Goal: Task Accomplishment & Management: Use online tool/utility

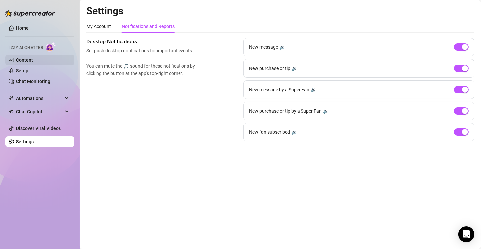
click at [33, 61] on link "Content" at bounding box center [24, 60] width 17 height 5
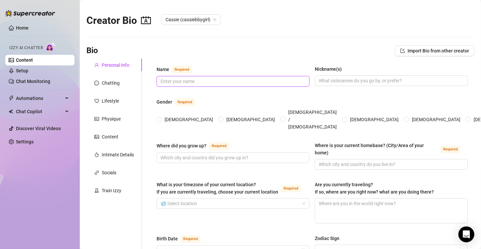
click at [247, 78] on input "Name Required" at bounding box center [233, 81] width 144 height 7
type input "Cassie"
click at [159, 118] on input "[DEMOGRAPHIC_DATA]" at bounding box center [159, 120] width 3 height 4
radio input "true"
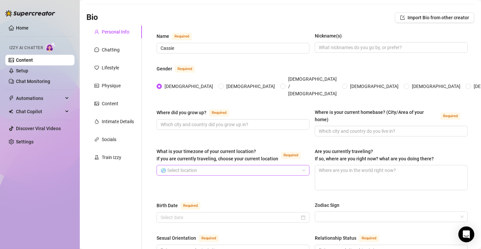
click at [212, 166] on input "What is your timezone of your current location? If you are currently traveling,…" at bounding box center [230, 171] width 139 height 10
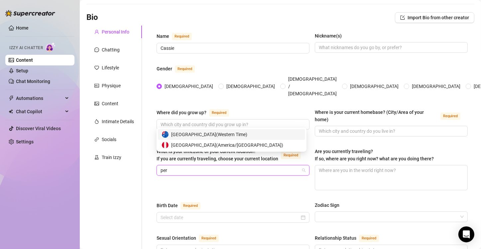
scroll to position [0, 0]
type input "[GEOGRAPHIC_DATA]"
click at [202, 144] on span "[GEOGRAPHIC_DATA] ( [GEOGRAPHIC_DATA]/[GEOGRAPHIC_DATA] )" at bounding box center [227, 145] width 112 height 7
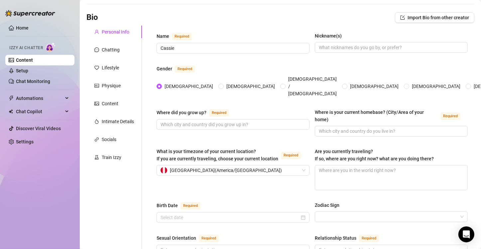
click at [249, 173] on div "What is your timezone of your current location? If you are currently traveling,…" at bounding box center [233, 169] width 153 height 43
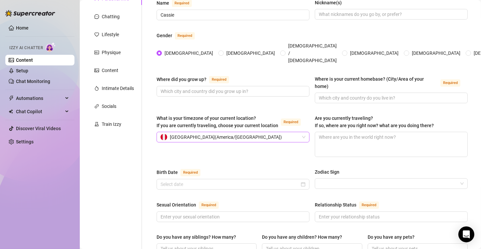
click at [259, 132] on div "[GEOGRAPHIC_DATA] ( [GEOGRAPHIC_DATA]/[GEOGRAPHIC_DATA] )" at bounding box center [230, 137] width 139 height 10
click at [259, 142] on div "What is your timezone of your current location? If you are currently traveling,…" at bounding box center [233, 136] width 153 height 43
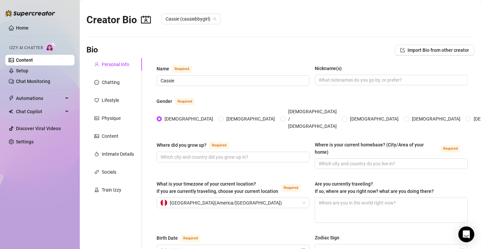
scroll to position [0, 0]
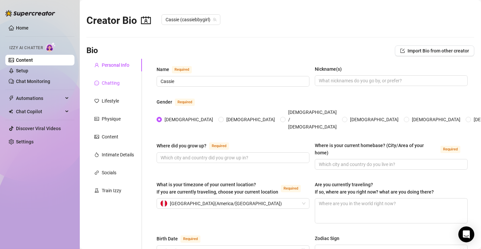
click at [113, 83] on div "Chatting" at bounding box center [111, 82] width 18 height 7
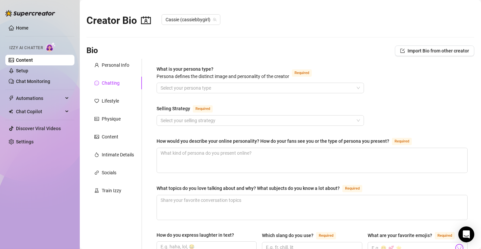
click at [260, 51] on div "Bio Import Bio from other creator" at bounding box center [280, 51] width 388 height 11
click at [111, 101] on div "Lifestyle" at bounding box center [110, 100] width 17 height 7
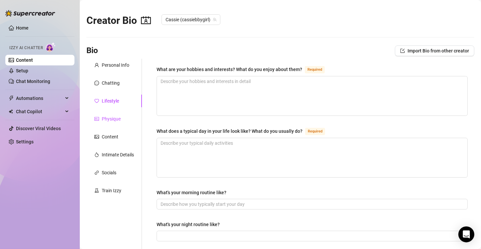
click at [108, 118] on div "Physique" at bounding box center [111, 118] width 19 height 7
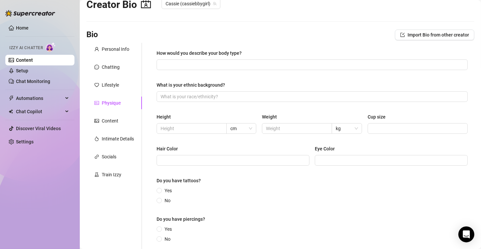
scroll to position [33, 0]
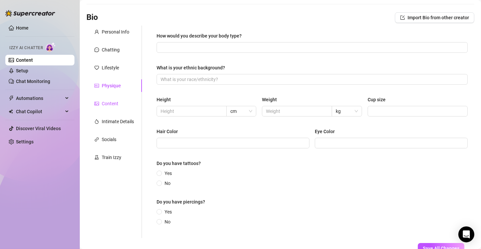
click at [113, 102] on div "Content" at bounding box center [110, 103] width 17 height 7
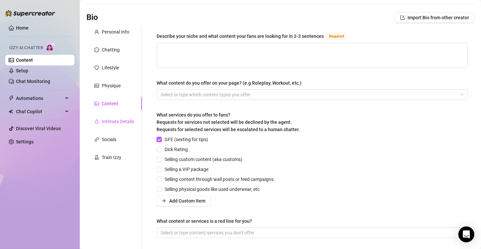
click at [113, 122] on div "Intimate Details" at bounding box center [118, 121] width 32 height 7
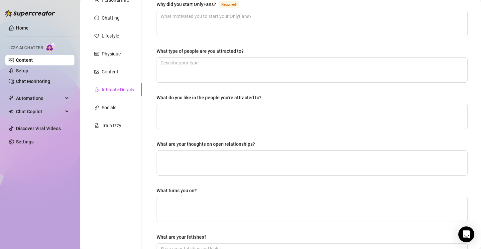
scroll to position [67, 0]
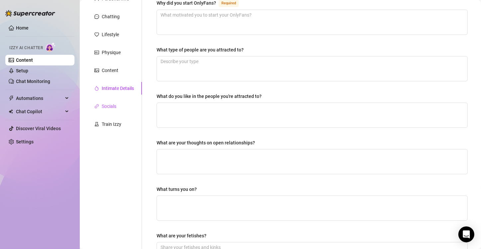
click at [112, 105] on div "Socials" at bounding box center [109, 106] width 15 height 7
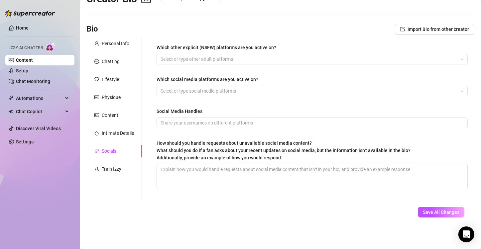
scroll to position [21, 0]
click at [28, 73] on link "Setup" at bounding box center [22, 70] width 12 height 5
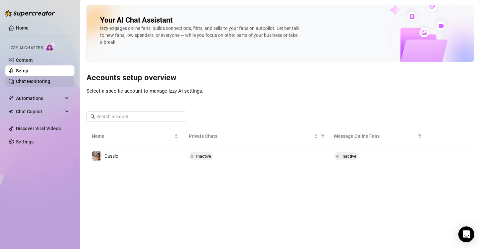
click at [34, 82] on link "Chat Monitoring" at bounding box center [33, 81] width 34 height 5
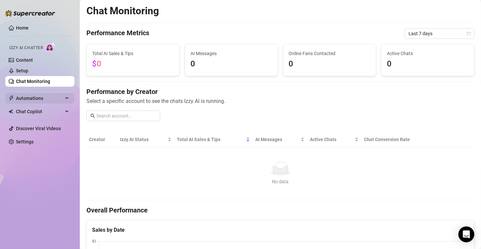
click at [45, 97] on span "Automations" at bounding box center [39, 98] width 47 height 11
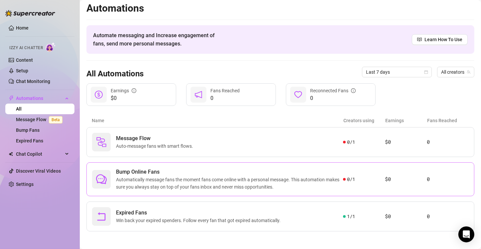
scroll to position [4, 0]
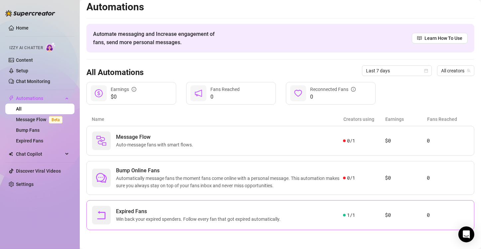
click at [275, 213] on span "Expired Fans" at bounding box center [199, 212] width 167 height 8
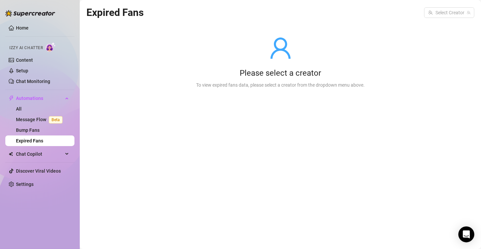
click at [164, 63] on div "Please select a creator To view expired fans data, please select a creator from…" at bounding box center [280, 62] width 388 height 84
click at [127, 78] on div "Please select a creator To view expired fans data, please select a creator from…" at bounding box center [280, 62] width 388 height 84
click at [22, 107] on link "All" at bounding box center [19, 108] width 6 height 5
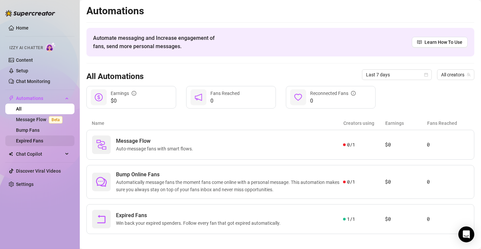
click at [41, 141] on link "Expired Fans" at bounding box center [29, 140] width 27 height 5
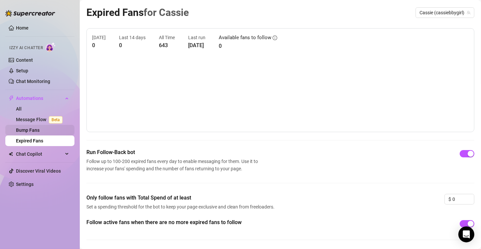
click at [34, 128] on link "Bump Fans" at bounding box center [28, 130] width 24 height 5
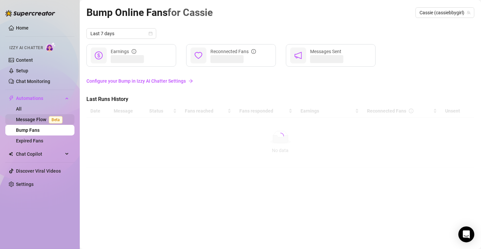
click at [36, 117] on link "Message Flow Beta" at bounding box center [40, 119] width 49 height 5
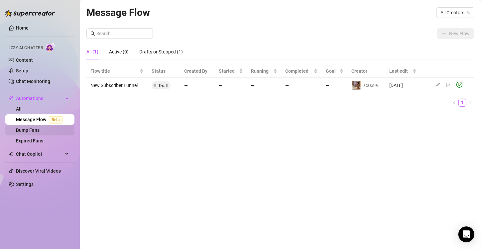
click at [37, 130] on link "Bump Fans" at bounding box center [28, 130] width 24 height 5
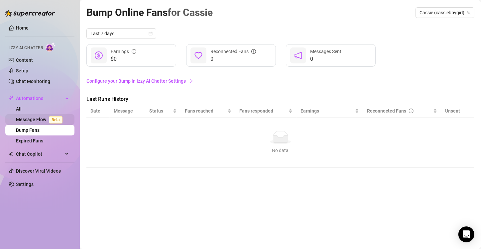
click at [34, 117] on link "Message Flow Beta" at bounding box center [40, 119] width 49 height 5
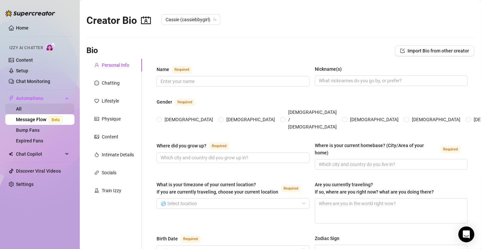
click at [22, 107] on link "All" at bounding box center [19, 108] width 6 height 5
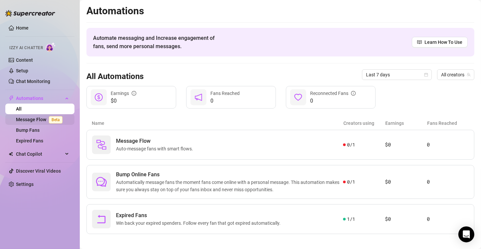
click at [39, 118] on link "Message Flow Beta" at bounding box center [40, 119] width 49 height 5
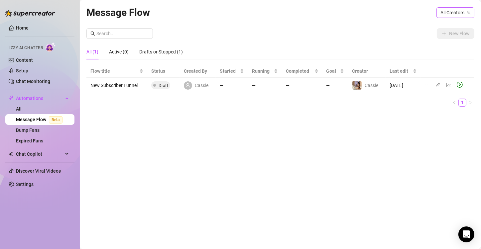
click at [460, 14] on span "All Creators" at bounding box center [456, 13] width 30 height 10
click at [413, 32] on div "Cassie ( cassiebbygirl )" at bounding box center [440, 36] width 65 height 11
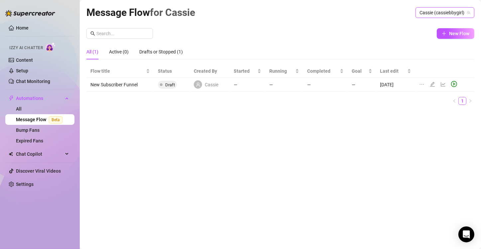
click at [232, 168] on div "Message Flow for [PERSON_NAME] [PERSON_NAME] (cassiebbygirl) [PERSON_NAME] (cas…" at bounding box center [280, 117] width 388 height 225
click at [448, 31] on button "New Flow" at bounding box center [456, 33] width 38 height 11
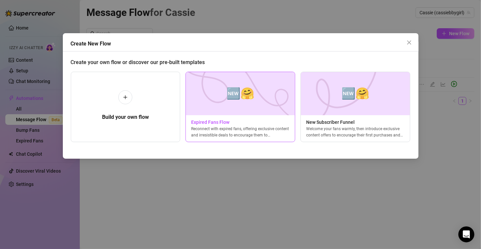
click at [240, 92] on span "🆕🤗" at bounding box center [240, 94] width 28 height 18
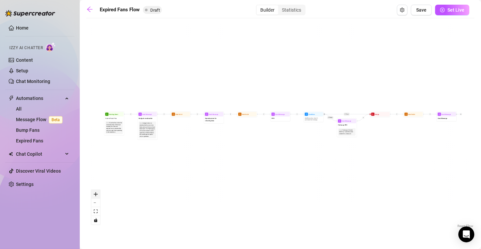
click at [96, 194] on icon "zoom in" at bounding box center [96, 195] width 4 height 4
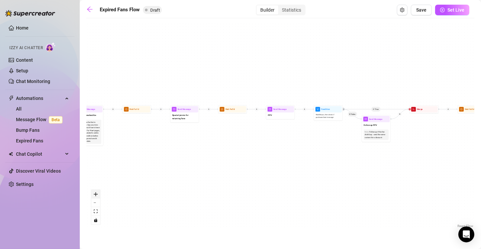
click at [96, 194] on icon "zoom in" at bounding box center [96, 195] width 4 height 4
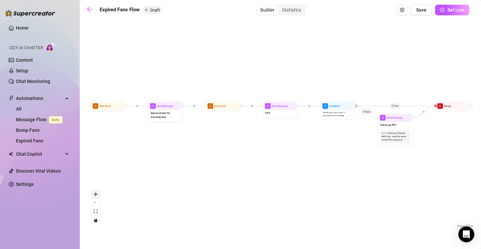
click at [96, 194] on icon "zoom in" at bounding box center [96, 195] width 4 height 4
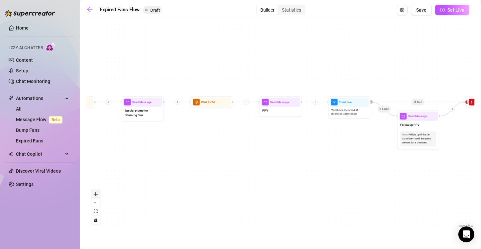
click at [96, 194] on icon "zoom in" at bounding box center [96, 195] width 4 height 4
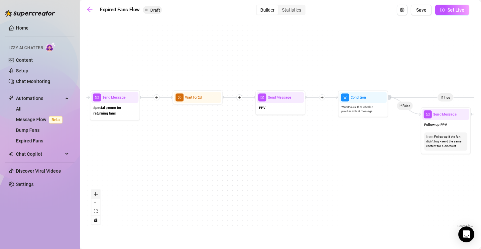
click at [96, 194] on icon "zoom in" at bounding box center [96, 195] width 4 height 4
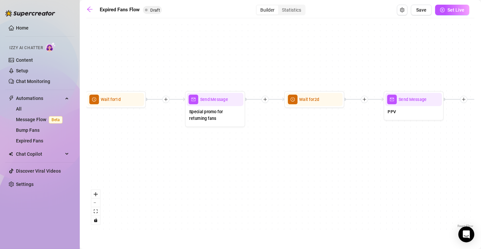
drag, startPoint x: 148, startPoint y: 172, endPoint x: 282, endPoint y: 178, distance: 133.5
click at [282, 178] on div "If True If False Send Message Send Message Wait for 2d Merge Send Message Follo…" at bounding box center [280, 126] width 388 height 208
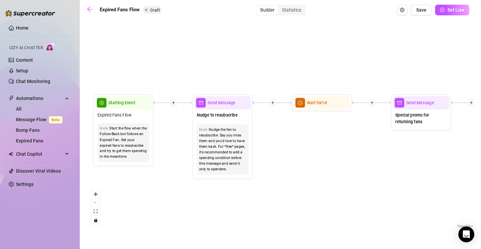
drag, startPoint x: 138, startPoint y: 151, endPoint x: 344, endPoint y: 156, distance: 206.2
click at [344, 156] on div "If True If False Send Message Send Message Wait for 2d Merge Send Message Follo…" at bounding box center [280, 126] width 388 height 208
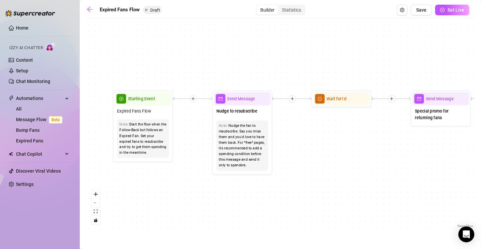
drag, startPoint x: 202, startPoint y: 57, endPoint x: 220, endPoint y: 53, distance: 18.1
click at [220, 53] on div "If True If False Send Message Send Message Wait for 2d Merge Send Message Follo…" at bounding box center [280, 126] width 388 height 208
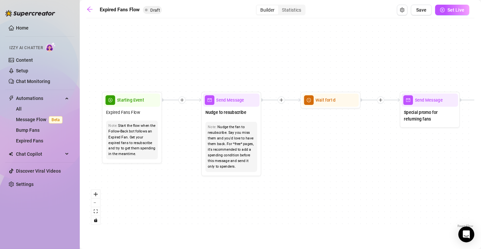
drag, startPoint x: 266, startPoint y: 188, endPoint x: 255, endPoint y: 189, distance: 11.1
click at [255, 189] on div "If True If False Send Message Send Message Wait for 2d Merge Send Message Follo…" at bounding box center [280, 126] width 388 height 208
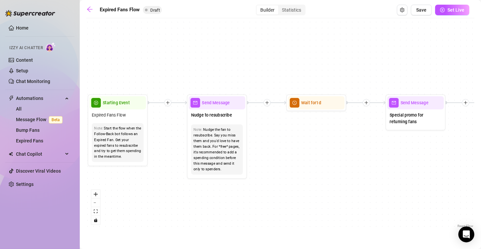
drag, startPoint x: 255, startPoint y: 197, endPoint x: 240, endPoint y: 200, distance: 14.5
click at [240, 200] on div "If True If False Send Message Send Message Wait for 2d Merge Send Message Follo…" at bounding box center [280, 126] width 388 height 208
click at [218, 103] on span "Send Message" at bounding box center [216, 103] width 28 height 7
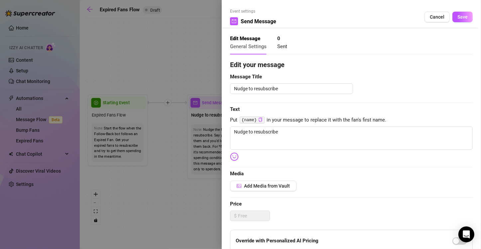
click at [105, 100] on div at bounding box center [240, 124] width 481 height 249
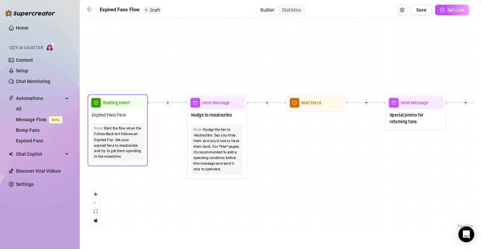
click at [114, 100] on span "Starting Event" at bounding box center [116, 103] width 27 height 7
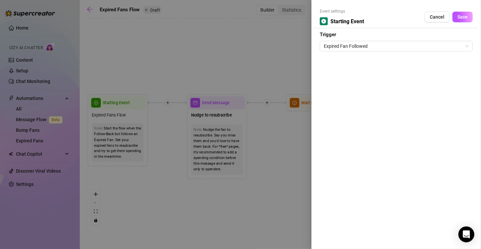
click at [214, 104] on div at bounding box center [240, 124] width 481 height 249
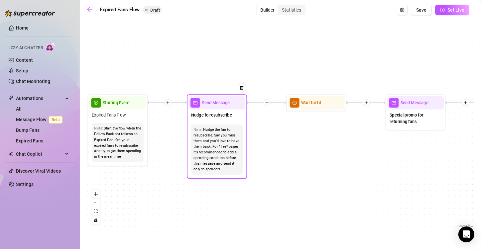
click at [214, 104] on span "Send Message" at bounding box center [216, 103] width 28 height 7
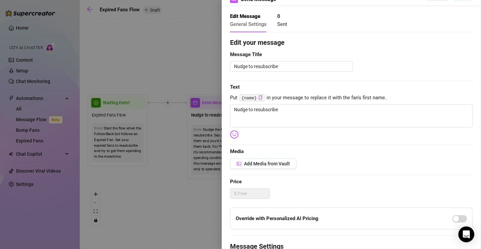
scroll to position [33, 0]
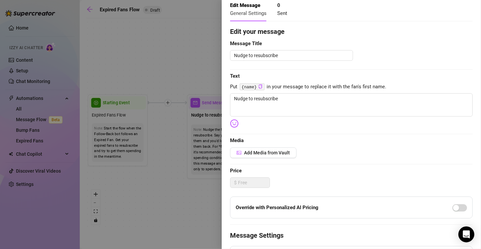
click at [251, 86] on code "{name}" at bounding box center [252, 86] width 25 height 7
click at [236, 87] on span "Put {name} in your message to replace it with the fan's first name." at bounding box center [351, 87] width 243 height 8
click at [259, 87] on icon "copy" at bounding box center [260, 86] width 4 height 4
click at [259, 86] on icon "copy" at bounding box center [260, 86] width 4 height 4
click at [247, 87] on code "{name}" at bounding box center [252, 86] width 25 height 7
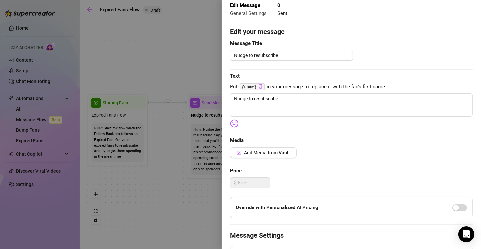
click at [231, 86] on span "Put {name} in your message to replace it with the fan's first name." at bounding box center [351, 87] width 243 height 8
click at [235, 86] on span "Put {name} in your message to replace it with the fan's first name." at bounding box center [351, 87] width 243 height 8
click at [247, 86] on code "{name}" at bounding box center [252, 86] width 25 height 7
click at [259, 96] on textarea "Nudge to resubscribe" at bounding box center [351, 104] width 243 height 23
click at [298, 103] on textarea "Nudge to resubscribe" at bounding box center [351, 104] width 243 height 23
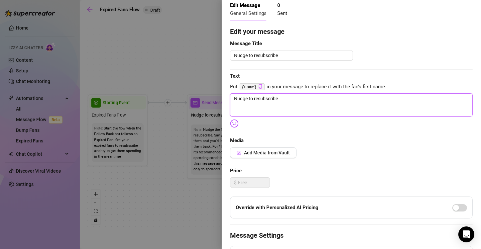
click at [298, 103] on textarea "Nudge to resubscribe" at bounding box center [351, 104] width 243 height 23
click at [371, 98] on textarea "Hey baby! I see you are expired, but I want you to come back~" at bounding box center [351, 104] width 243 height 23
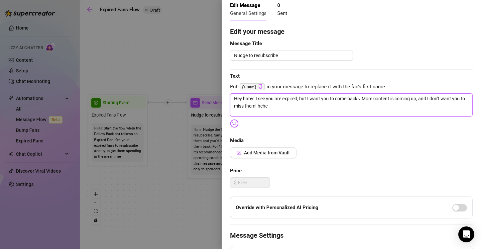
drag, startPoint x: 308, startPoint y: 103, endPoint x: 303, endPoint y: 104, distance: 5.4
click at [308, 103] on textarea "Hey baby! I see you are expired, but I want you to come back~ More content is c…" at bounding box center [351, 104] width 243 height 23
drag, startPoint x: 292, startPoint y: 105, endPoint x: 364, endPoint y: 110, distance: 72.7
click at [364, 110] on textarea "Hey baby! I see you are expired, but I want you to come back~ More content is c…" at bounding box center [351, 104] width 243 height 23
click at [235, 125] on img at bounding box center [234, 123] width 9 height 9
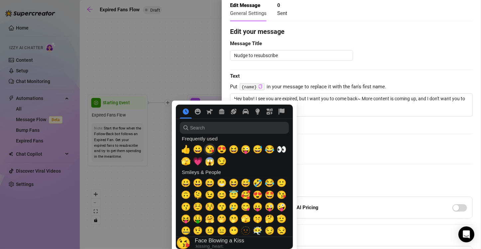
click at [210, 148] on span "😘" at bounding box center [210, 149] width 10 height 9
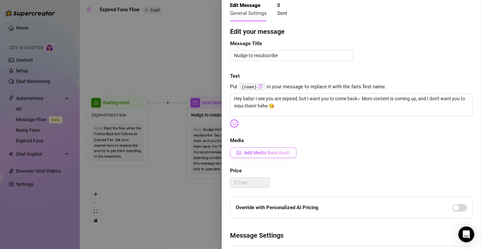
click at [270, 152] on span "Add Media from Vault" at bounding box center [267, 152] width 46 height 5
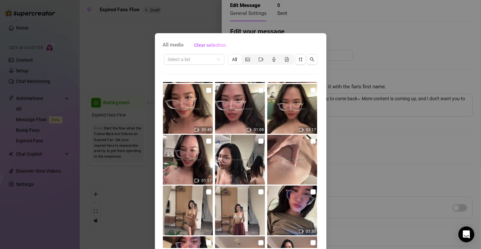
scroll to position [0, 0]
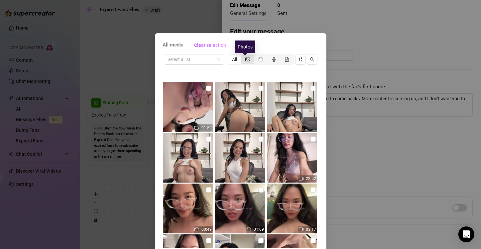
click at [245, 60] on icon "picture" at bounding box center [247, 59] width 5 height 5
click at [243, 56] on input "segmented control" at bounding box center [243, 56] width 0 height 0
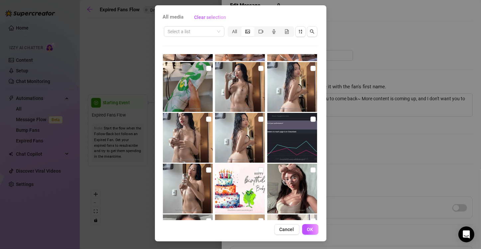
scroll to position [1438, 0]
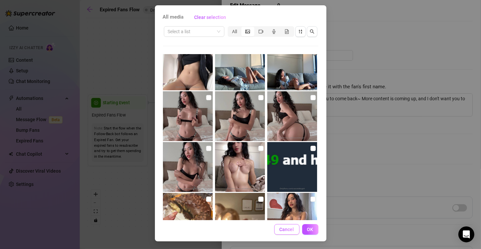
click at [283, 232] on button "Cancel" at bounding box center [286, 229] width 25 height 11
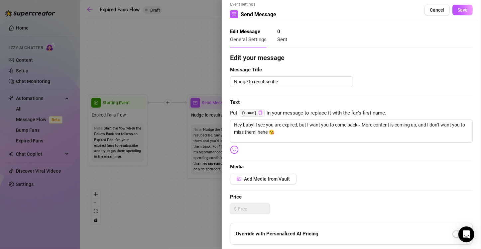
scroll to position [0, 0]
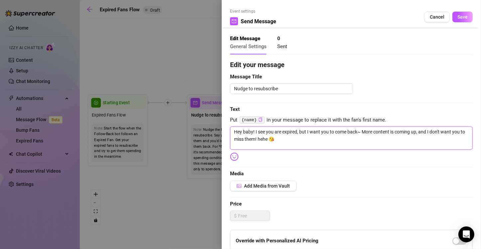
click at [302, 136] on textarea "Hey baby! I see you are expired, but I want you to come back~ More content is c…" at bounding box center [351, 138] width 243 height 23
type textarea "Hey baby! I see you are expired, but I want you to come back~ More content is c…"
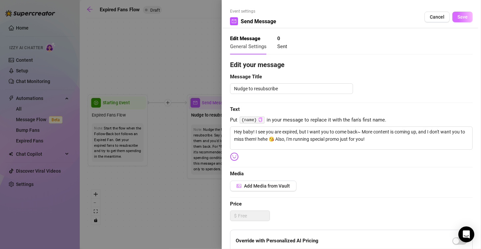
click at [458, 16] on span "Save" at bounding box center [463, 16] width 10 height 5
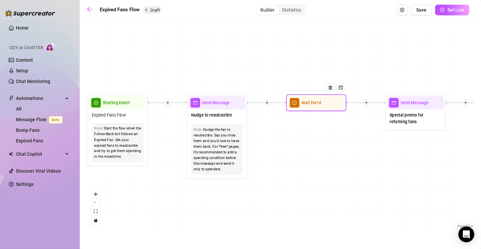
click at [313, 105] on span "Wait for 1d" at bounding box center [311, 103] width 20 height 7
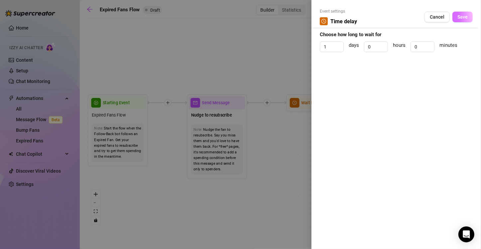
click at [456, 19] on button "Save" at bounding box center [463, 17] width 20 height 11
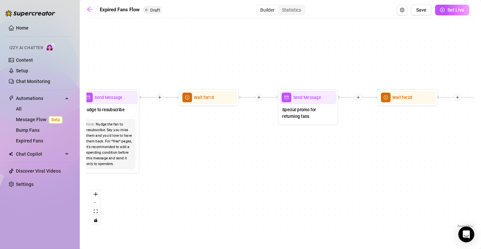
drag, startPoint x: 361, startPoint y: 172, endPoint x: 254, endPoint y: 166, distance: 107.5
click at [254, 166] on div "If True If False Send Message Send Message Wait for 2d Merge Send Message Follo…" at bounding box center [280, 126] width 388 height 208
click at [300, 99] on span "Send Message" at bounding box center [307, 97] width 28 height 7
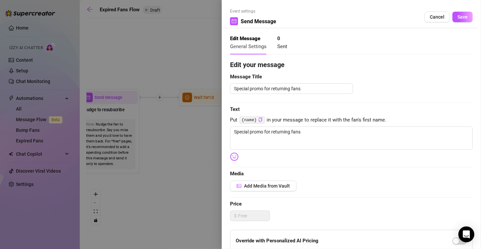
click at [197, 158] on div at bounding box center [240, 124] width 481 height 249
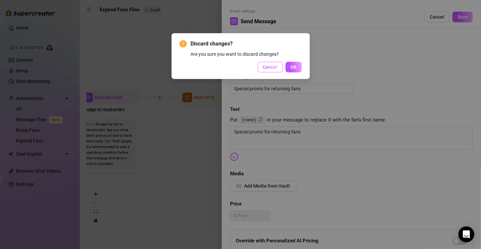
click at [271, 69] on span "Cancel" at bounding box center [270, 67] width 15 height 5
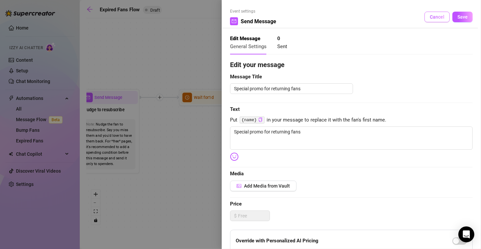
click at [433, 16] on span "Cancel" at bounding box center [437, 16] width 15 height 5
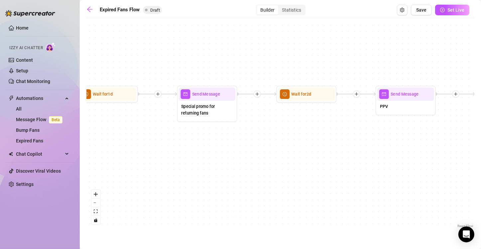
drag, startPoint x: 334, startPoint y: 179, endPoint x: 236, endPoint y: 175, distance: 97.5
click at [236, 175] on div "If True If False Send Message Send Message Wait for 2d Merge Send Message Follo…" at bounding box center [280, 126] width 388 height 208
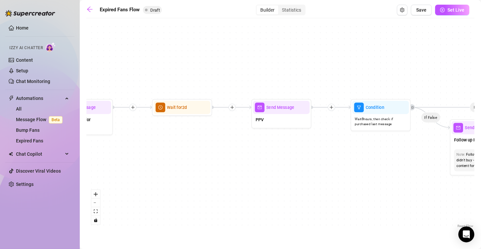
drag, startPoint x: 359, startPoint y: 52, endPoint x: 234, endPoint y: 65, distance: 125.1
click at [234, 65] on div "If True If False Send Message Send Message Wait for 2d Merge Send Message Follo…" at bounding box center [280, 126] width 388 height 208
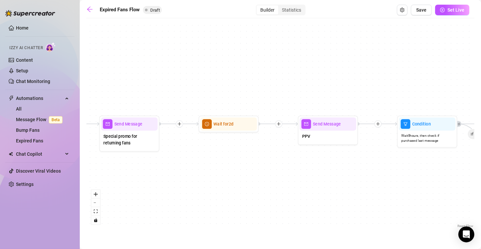
drag, startPoint x: 346, startPoint y: 66, endPoint x: 392, endPoint y: 83, distance: 49.4
click at [392, 83] on div "If True If False Send Message Send Message Wait for 2d Merge Send Message Follo…" at bounding box center [280, 126] width 388 height 208
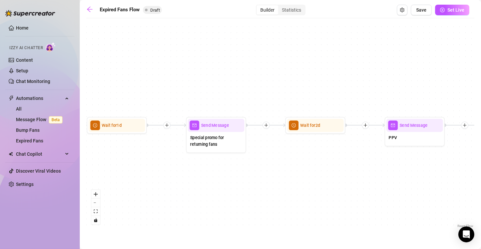
drag, startPoint x: 210, startPoint y: 55, endPoint x: 290, endPoint y: 59, distance: 80.6
click at [290, 59] on div "If True If False Send Message Send Message Wait for 2d Merge Send Message Follo…" at bounding box center [280, 126] width 388 height 208
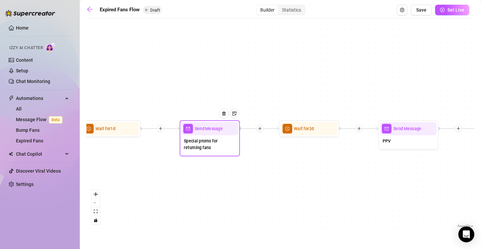
click at [211, 131] on span "Send Message" at bounding box center [209, 129] width 28 height 7
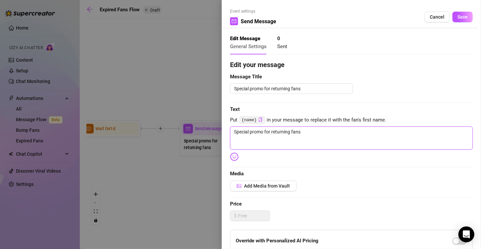
click at [259, 130] on textarea "Special promo for returning fans" at bounding box center [351, 138] width 243 height 23
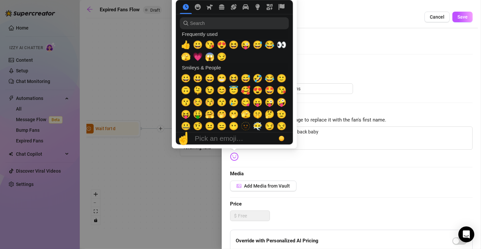
click at [235, 155] on img at bounding box center [234, 157] width 9 height 9
click at [246, 89] on span "🥰" at bounding box center [246, 90] width 10 height 9
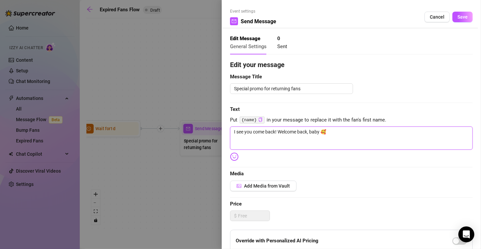
click at [344, 132] on textarea "I see you come back! Welcome back, baby 🥰" at bounding box center [351, 138] width 243 height 23
type textarea "I see you come back! Welcome back, baby 🥰"
click at [458, 17] on span "Save" at bounding box center [463, 16] width 10 height 5
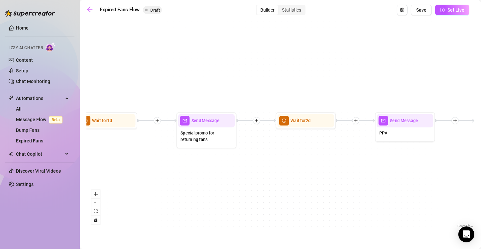
drag, startPoint x: 297, startPoint y: 177, endPoint x: 293, endPoint y: 169, distance: 8.9
click at [294, 170] on div "If True If False Send Message Send Message Wait for 2d Merge Send Message Follo…" at bounding box center [280, 126] width 388 height 208
click at [206, 125] on div "Send Message" at bounding box center [206, 121] width 57 height 13
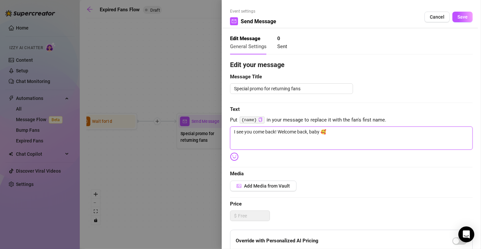
click at [350, 132] on textarea "I see you come back! Welcome back, baby 🥰" at bounding box center [351, 138] width 243 height 23
click at [170, 75] on div at bounding box center [240, 124] width 481 height 249
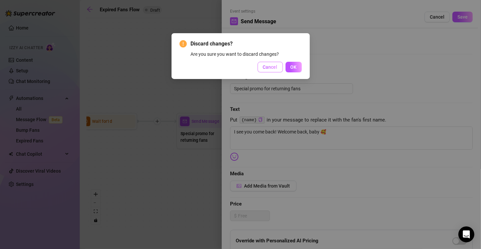
click at [270, 68] on span "Cancel" at bounding box center [270, 67] width 15 height 5
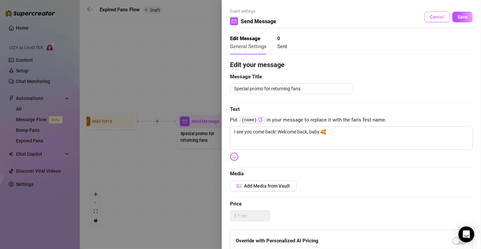
click at [435, 16] on span "Cancel" at bounding box center [437, 16] width 15 height 5
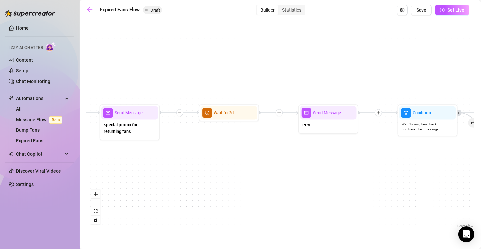
drag, startPoint x: 316, startPoint y: 173, endPoint x: 254, endPoint y: 165, distance: 62.7
click at [254, 165] on div "If True If False Send Message Send Message Wait for 2d Merge Send Message Follo…" at bounding box center [280, 126] width 388 height 208
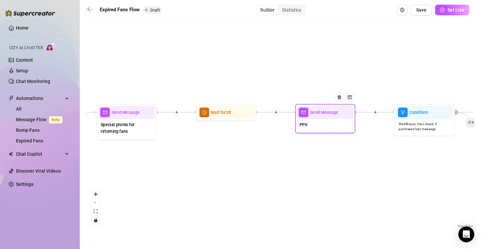
click at [307, 113] on span "mail" at bounding box center [304, 113] width 10 height 10
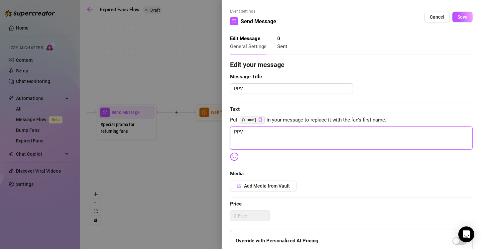
click at [257, 133] on textarea "PPV" at bounding box center [351, 138] width 243 height 23
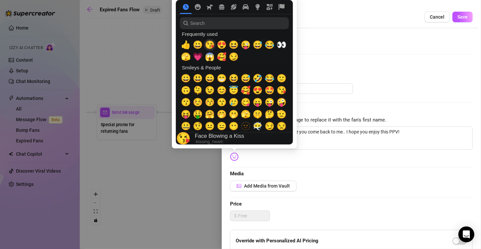
click at [211, 42] on span "😘" at bounding box center [210, 44] width 10 height 9
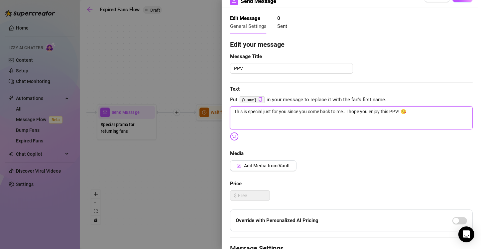
scroll to position [33, 0]
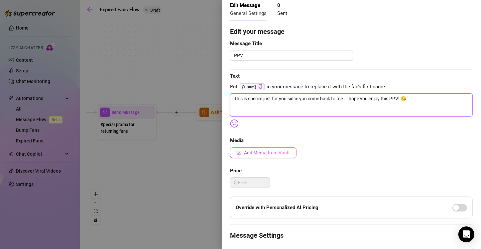
type textarea "This is special just for you since you come back to me.. I hope you enjoy this …"
click at [259, 152] on span "Add Media from Vault" at bounding box center [267, 152] width 46 height 5
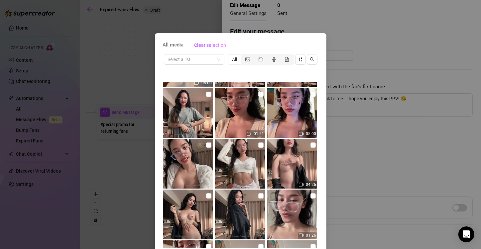
scroll to position [333, 0]
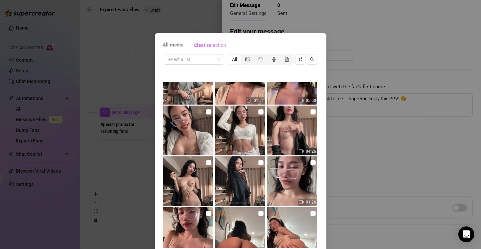
click at [241, 177] on img at bounding box center [240, 182] width 50 height 50
click at [258, 163] on input "checkbox" at bounding box center [260, 162] width 5 height 5
checkbox input "true"
click at [206, 163] on input "checkbox" at bounding box center [208, 162] width 5 height 5
checkbox input "true"
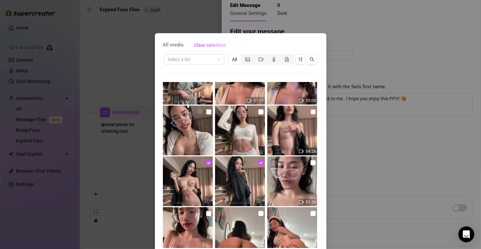
click at [311, 111] on input "checkbox" at bounding box center [313, 111] width 5 height 5
checkbox input "true"
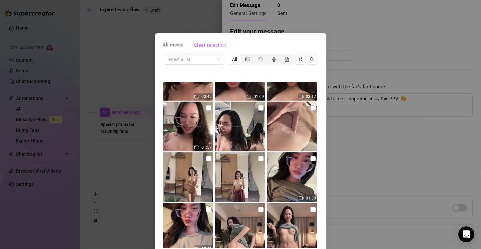
scroll to position [0, 0]
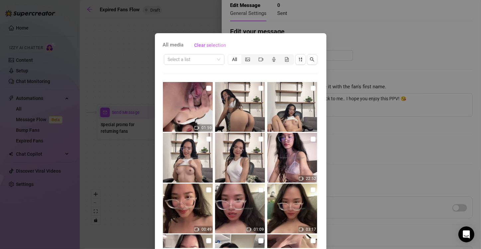
click at [356, 142] on div "All media Clear selection Select a list All 01:59 22:52 00:49 01:09 03:17 01:57…" at bounding box center [240, 124] width 481 height 249
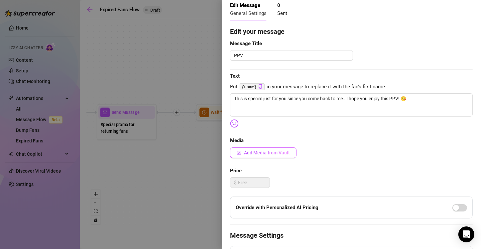
click at [267, 152] on span "Add Media from Vault" at bounding box center [267, 152] width 46 height 5
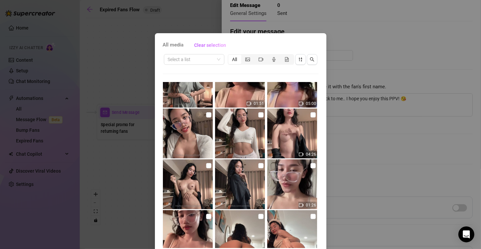
scroll to position [333, 0]
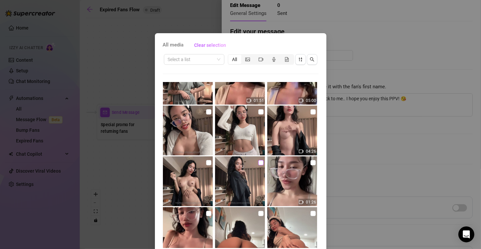
click at [258, 162] on input "checkbox" at bounding box center [260, 162] width 5 height 5
checkbox input "true"
click at [206, 162] on input "checkbox" at bounding box center [208, 162] width 5 height 5
checkbox input "true"
click at [311, 111] on input "checkbox" at bounding box center [313, 111] width 5 height 5
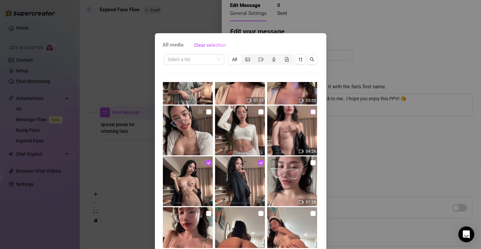
checkbox input "true"
click at [356, 157] on div "All media Clear selection Select a list All 01:59 22:52 00:49 01:09 03:17 01:57…" at bounding box center [240, 124] width 481 height 249
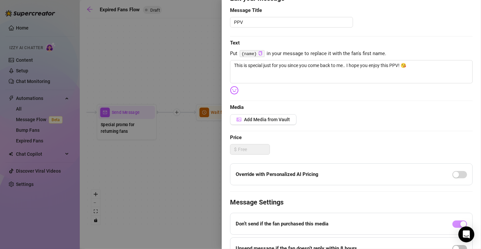
scroll to position [33, 0]
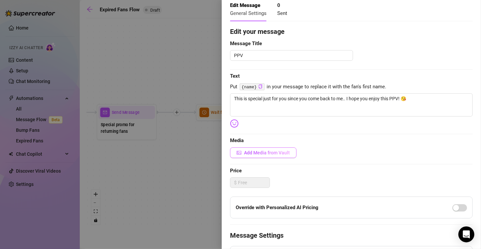
click at [275, 156] on button "Add Media from Vault" at bounding box center [263, 153] width 67 height 11
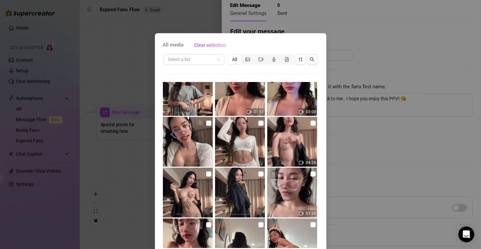
scroll to position [333, 0]
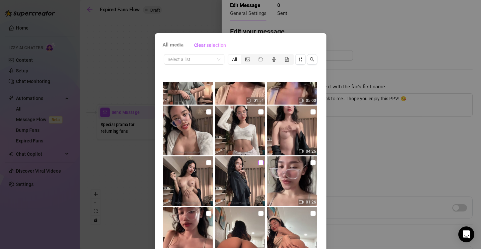
click at [258, 160] on input "checkbox" at bounding box center [260, 162] width 5 height 5
checkbox input "true"
click at [206, 160] on input "checkbox" at bounding box center [208, 162] width 5 height 5
checkbox input "true"
click at [311, 112] on input "checkbox" at bounding box center [313, 111] width 5 height 5
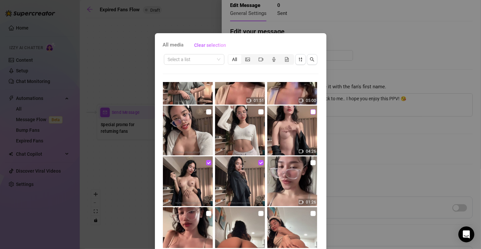
checkbox input "true"
click at [362, 128] on div "All media Clear selection Select a list All 01:59 22:52 00:49 01:09 03:17 01:57…" at bounding box center [240, 124] width 481 height 249
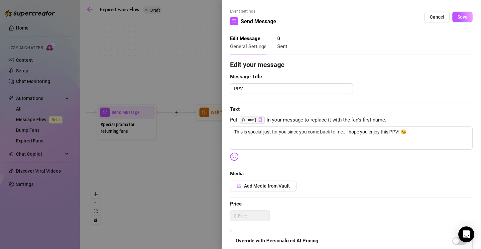
scroll to position [33, 0]
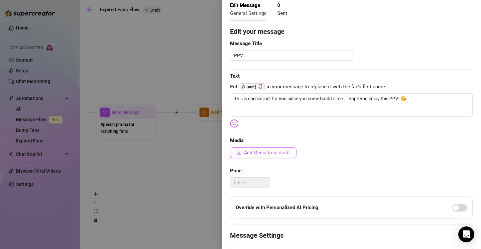
click at [281, 156] on button "Add Media from Vault" at bounding box center [263, 153] width 67 height 11
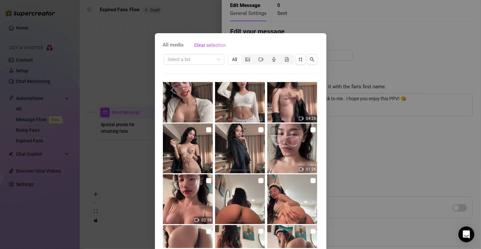
scroll to position [366, 0]
click at [258, 132] on input "checkbox" at bounding box center [260, 129] width 5 height 5
checkbox input "true"
click at [206, 130] on input "checkbox" at bounding box center [208, 129] width 5 height 5
checkbox input "true"
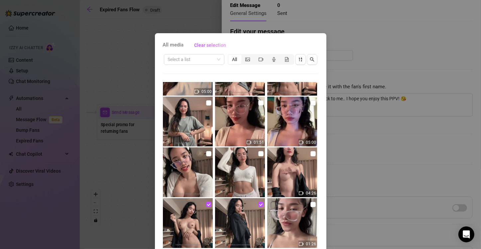
scroll to position [299, 0]
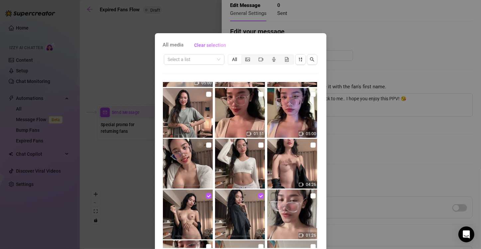
click at [359, 135] on div "All media Clear selection Select a list All 01:59 22:52 00:49 01:09 03:17 01:57…" at bounding box center [240, 124] width 481 height 249
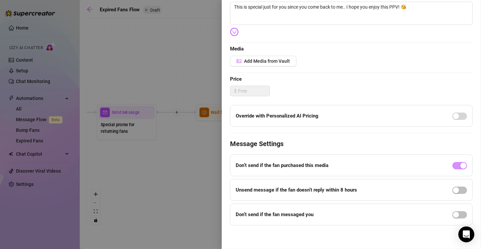
scroll to position [125, 0]
click at [267, 61] on span "Add Media from Vault" at bounding box center [267, 60] width 46 height 5
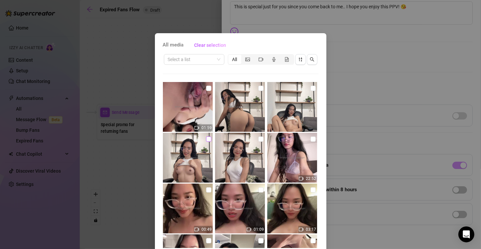
click at [206, 138] on input "checkbox" at bounding box center [208, 139] width 5 height 5
checkbox input "true"
click at [258, 139] on input "checkbox" at bounding box center [260, 139] width 5 height 5
checkbox input "true"
click at [232, 144] on img at bounding box center [240, 158] width 50 height 50
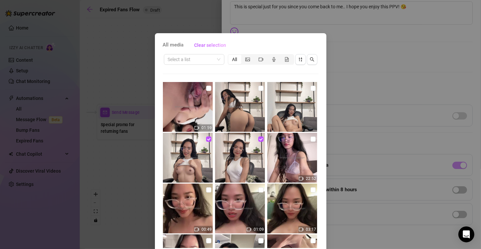
click at [232, 144] on img at bounding box center [240, 158] width 50 height 50
click at [198, 146] on img at bounding box center [188, 158] width 50 height 50
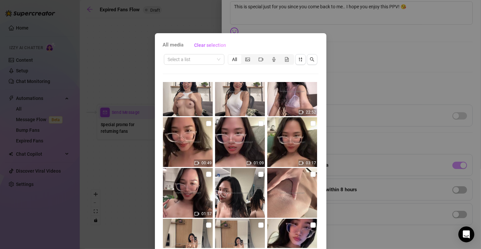
scroll to position [0, 0]
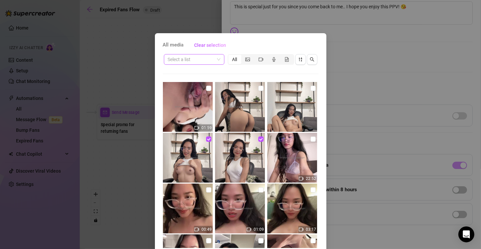
click at [191, 64] on input "search" at bounding box center [191, 60] width 47 height 10
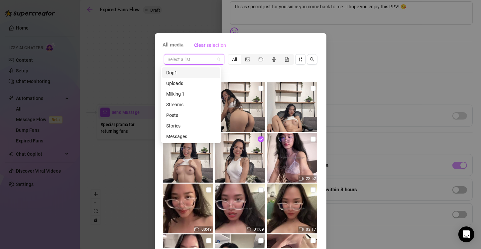
click at [206, 61] on input "search" at bounding box center [191, 60] width 47 height 10
click at [240, 49] on div "All media Clear selection" at bounding box center [241, 45] width 156 height 11
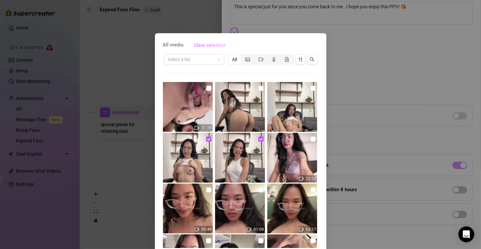
click at [212, 45] on span "Clear selection" at bounding box center [211, 45] width 32 height 5
checkbox input "false"
click at [201, 138] on img at bounding box center [188, 158] width 50 height 50
click at [206, 140] on input "checkbox" at bounding box center [208, 139] width 5 height 5
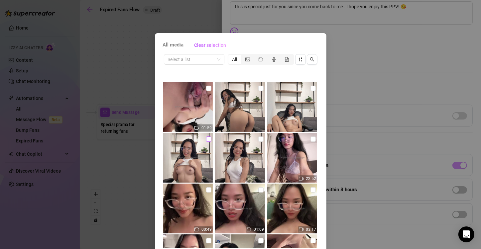
checkbox input "true"
click at [258, 141] on input "checkbox" at bounding box center [260, 139] width 5 height 5
checkbox input "true"
click at [340, 85] on div "All media Clear selection Select a list All 01:59 22:52 00:49 01:09 03:17 01:57…" at bounding box center [240, 124] width 481 height 249
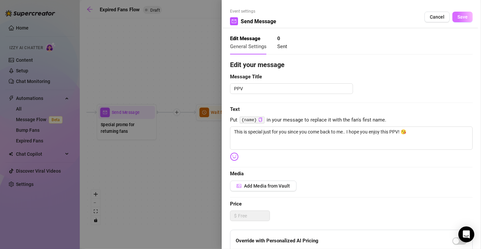
click at [458, 19] on span "Save" at bounding box center [463, 16] width 10 height 5
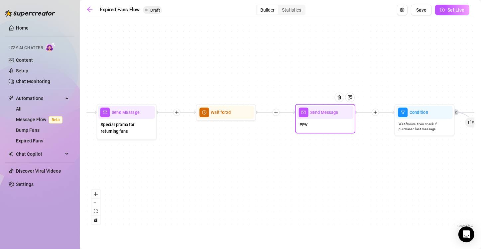
click at [313, 111] on span "Send Message" at bounding box center [324, 112] width 28 height 7
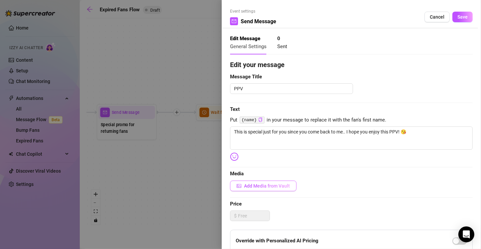
click at [240, 185] on icon "picture" at bounding box center [239, 186] width 4 height 2
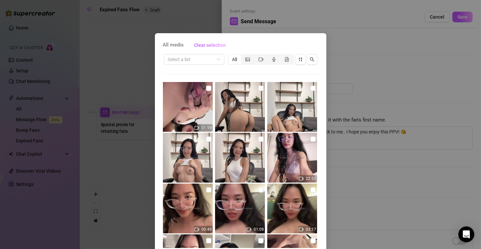
click at [371, 162] on div "All media Clear selection Select a list All 01:59 22:52 00:49 01:09 03:17 01:57…" at bounding box center [240, 124] width 481 height 249
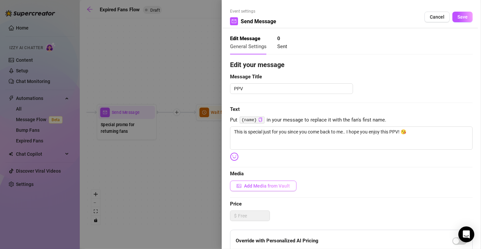
click at [258, 184] on span "Add Media from Vault" at bounding box center [267, 186] width 46 height 5
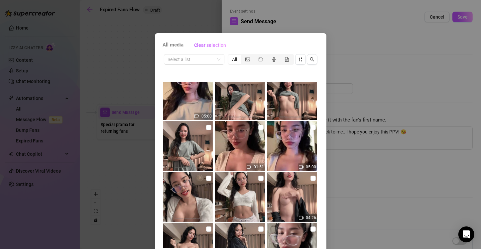
scroll to position [333, 0]
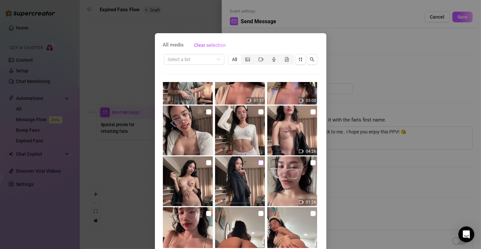
click at [258, 163] on input "checkbox" at bounding box center [260, 162] width 5 height 5
checkbox input "true"
click at [206, 164] on input "checkbox" at bounding box center [208, 162] width 5 height 5
checkbox input "true"
click at [311, 114] on label at bounding box center [313, 111] width 5 height 7
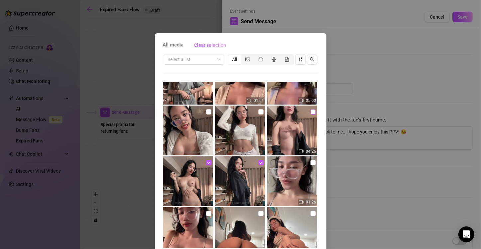
click at [311, 114] on input "checkbox" at bounding box center [313, 111] width 5 height 5
checkbox input "true"
click at [385, 96] on div "All media Clear selection Select a list All 01:59 22:52 00:49 01:09 03:17 01:57…" at bounding box center [240, 124] width 481 height 249
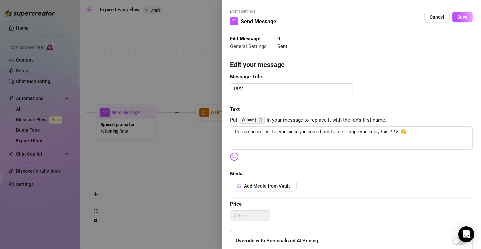
scroll to position [125, 0]
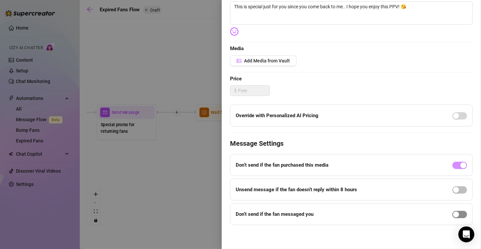
click at [453, 214] on div "button" at bounding box center [456, 215] width 6 height 6
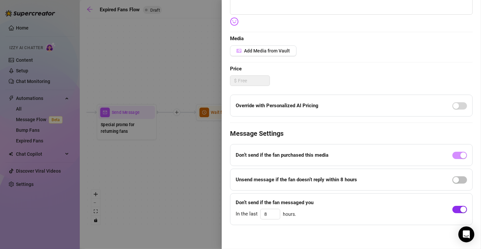
click at [453, 210] on span "button" at bounding box center [460, 209] width 15 height 7
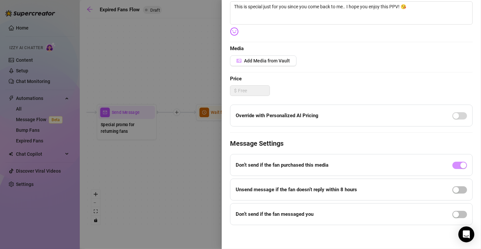
scroll to position [0, 0]
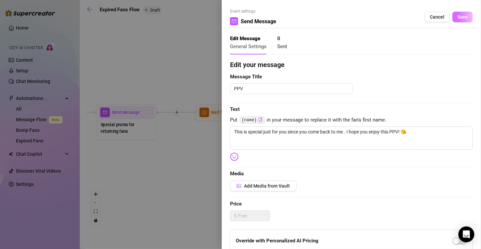
click at [462, 17] on span "Save" at bounding box center [463, 16] width 10 height 5
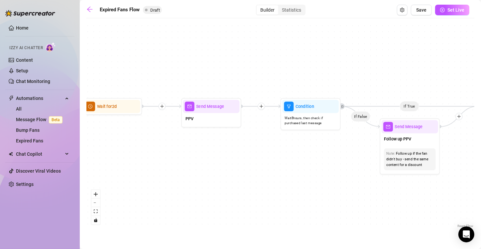
drag, startPoint x: 337, startPoint y: 184, endPoint x: 226, endPoint y: 180, distance: 111.2
click at [226, 180] on div "If True If False Send Message Send Message Wait for 2d Merge Send Message Follo…" at bounding box center [280, 126] width 388 height 208
click at [301, 107] on span "Condition" at bounding box center [305, 106] width 19 height 7
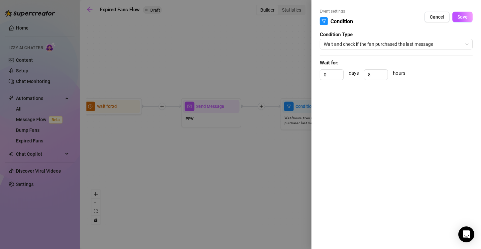
click at [254, 176] on div at bounding box center [240, 124] width 481 height 249
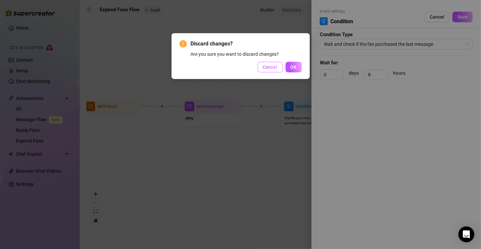
click at [272, 68] on span "Cancel" at bounding box center [270, 67] width 15 height 5
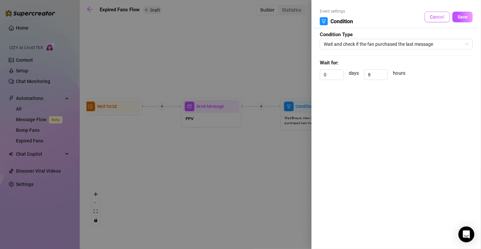
click at [441, 12] on button "Cancel" at bounding box center [437, 17] width 25 height 11
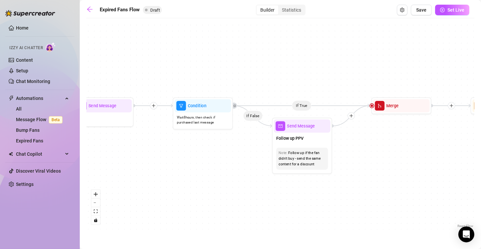
drag, startPoint x: 331, startPoint y: 208, endPoint x: 223, endPoint y: 207, distance: 107.7
click at [223, 207] on div "If True If False Send Message Send Message Wait for 2d Merge Send Message Follo…" at bounding box center [280, 126] width 388 height 208
click at [309, 129] on span "Send Message" at bounding box center [301, 126] width 28 height 7
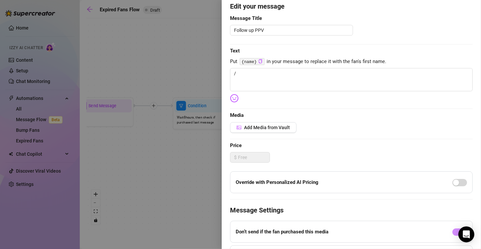
scroll to position [67, 0]
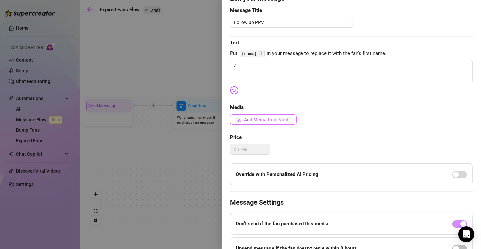
click at [262, 118] on span "Add Media from Vault" at bounding box center [267, 119] width 46 height 5
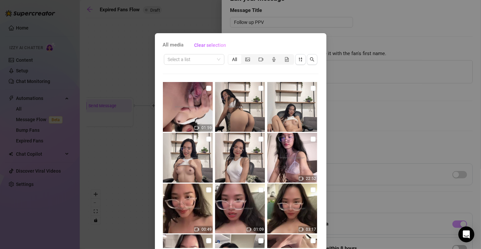
click at [201, 92] on img at bounding box center [188, 107] width 50 height 50
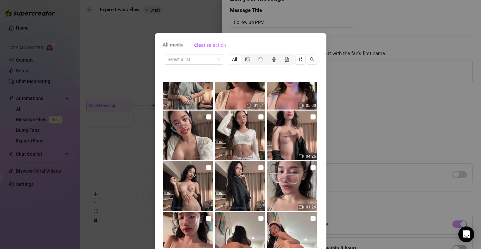
scroll to position [333, 0]
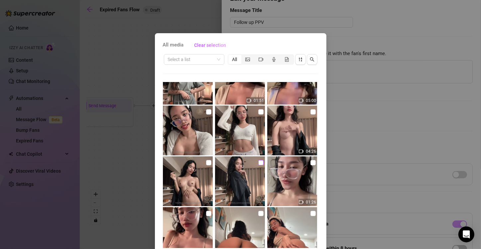
click at [258, 162] on input "checkbox" at bounding box center [260, 162] width 5 height 5
checkbox input "true"
click at [206, 164] on input "checkbox" at bounding box center [208, 162] width 5 height 5
checkbox input "true"
click at [311, 113] on input "checkbox" at bounding box center [313, 111] width 5 height 5
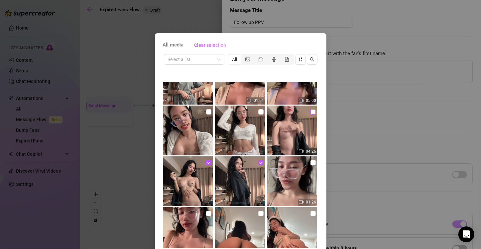
checkbox input "true"
click at [352, 120] on div "All media Clear selection Select a list All 01:59 22:52 00:49 01:09 03:17 01:57…" at bounding box center [240, 124] width 481 height 249
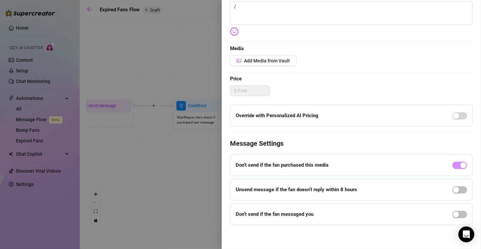
scroll to position [0, 0]
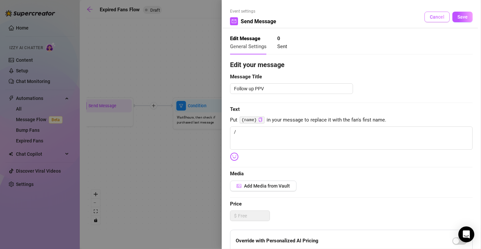
click at [434, 15] on span "Cancel" at bounding box center [437, 16] width 15 height 5
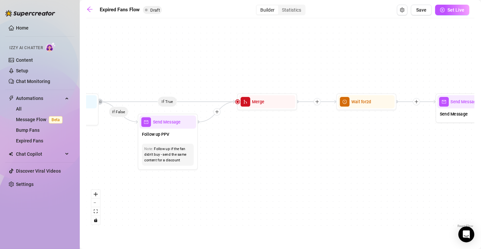
drag, startPoint x: 357, startPoint y: 169, endPoint x: 248, endPoint y: 175, distance: 109.2
click at [248, 175] on div "If True If False Send Message Send Message Wait for 2d Merge Send Message Follo…" at bounding box center [280, 126] width 388 height 208
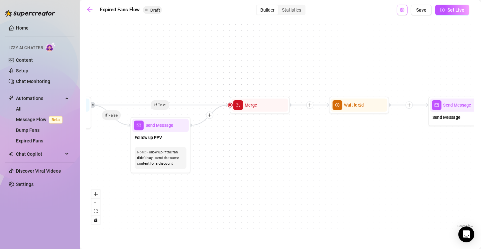
click at [400, 13] on button "Open Exit Rules" at bounding box center [402, 10] width 11 height 11
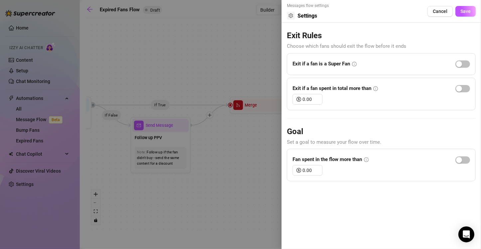
click at [222, 44] on div at bounding box center [240, 124] width 481 height 249
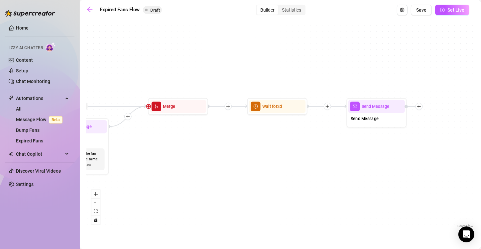
drag, startPoint x: 348, startPoint y: 157, endPoint x: 231, endPoint y: 161, distance: 117.1
click at [231, 161] on div "If True If False Send Message Send Message Wait for 2d Merge Send Message Follo…" at bounding box center [280, 126] width 388 height 208
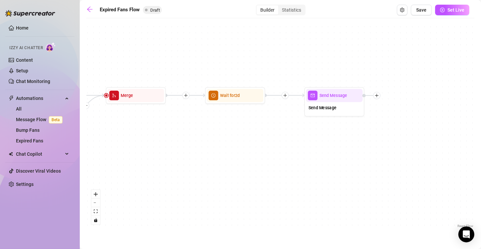
drag, startPoint x: 302, startPoint y: 172, endPoint x: 295, endPoint y: 158, distance: 15.6
click at [295, 158] on div "If True If False Send Message Send Message Wait for 2d Merge Send Message Follo…" at bounding box center [280, 126] width 388 height 208
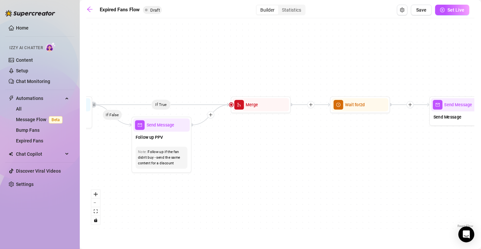
drag, startPoint x: 222, startPoint y: 135, endPoint x: 351, endPoint y: 144, distance: 129.3
click at [351, 144] on div "If True If False Send Message Send Message Wait for 2d Merge Send Message Follo…" at bounding box center [280, 126] width 388 height 208
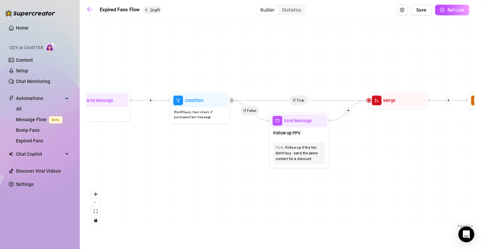
drag, startPoint x: 216, startPoint y: 50, endPoint x: 350, endPoint y: 46, distance: 133.7
click at [350, 46] on div "If True If False Send Message Send Message Wait for 2d Merge Send Message Follo…" at bounding box center [280, 126] width 388 height 208
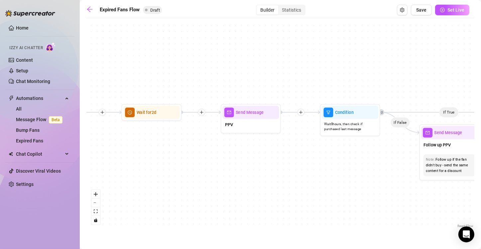
drag, startPoint x: 196, startPoint y: 52, endPoint x: 347, endPoint y: 64, distance: 150.8
click at [347, 64] on div "If True If False Send Message Send Message Wait for 2d Merge Send Message Follo…" at bounding box center [280, 126] width 388 height 208
click at [463, 231] on icon "Open Intercom Messenger" at bounding box center [466, 234] width 9 height 9
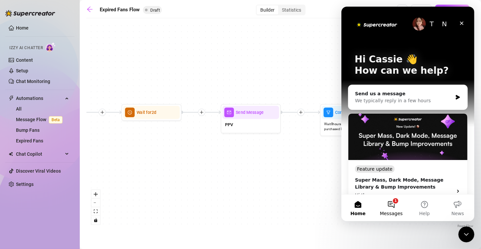
click at [393, 203] on button "1 Messages" at bounding box center [390, 208] width 33 height 27
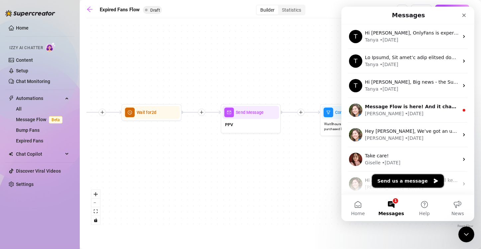
click at [402, 185] on button "Send us a message" at bounding box center [408, 181] width 72 height 13
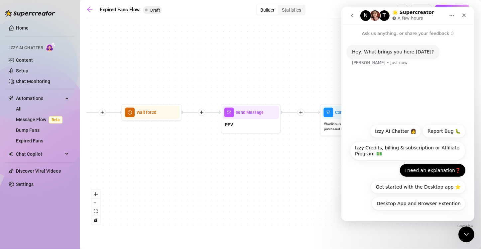
click at [424, 168] on button "I need an explanation❓" at bounding box center [432, 170] width 66 height 13
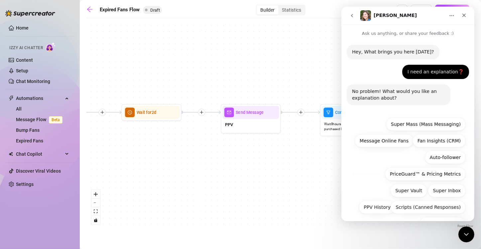
scroll to position [20, 0]
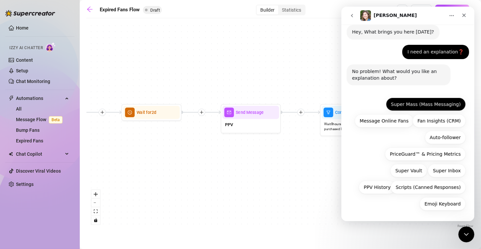
click at [422, 102] on button "Super Mass (Mass Messaging)" at bounding box center [426, 104] width 80 height 13
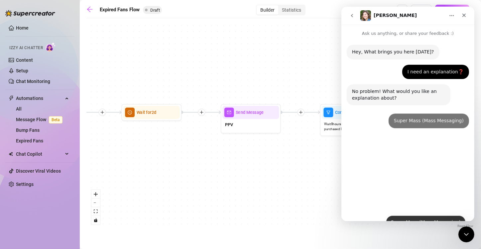
scroll to position [0, 0]
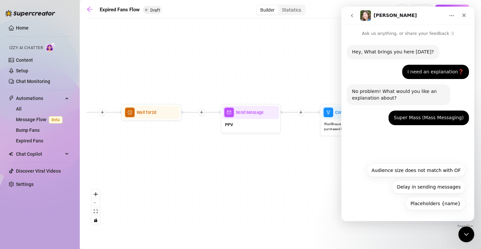
click at [451, 16] on icon "Home" at bounding box center [451, 15] width 5 height 5
click at [372, 70] on div "I need an explanation❓ Cassie • 1m ago" at bounding box center [408, 75] width 122 height 20
click at [464, 13] on icon "Close" at bounding box center [463, 15] width 5 height 5
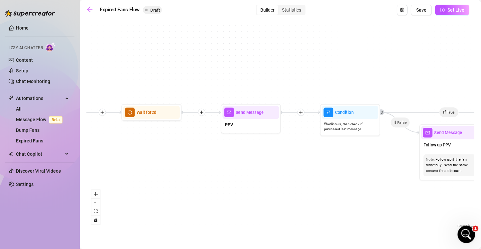
click at [470, 234] on div "Open Intercom Messenger" at bounding box center [466, 234] width 22 height 22
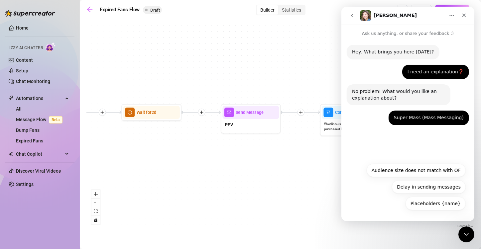
click at [351, 13] on icon "go back" at bounding box center [351, 15] width 5 height 5
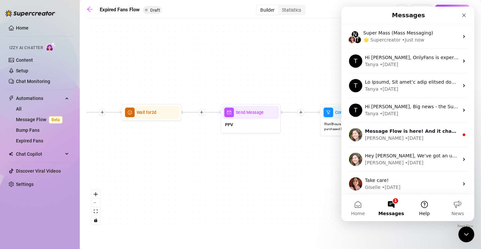
click at [422, 202] on button "Help" at bounding box center [424, 208] width 33 height 27
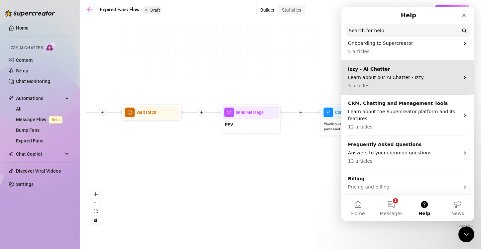
scroll to position [43, 0]
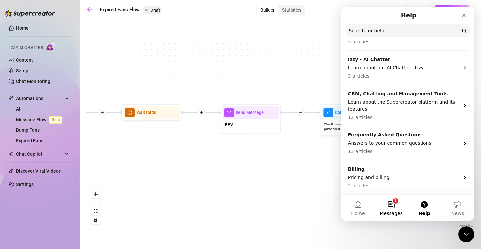
click at [394, 208] on button "1 Messages" at bounding box center [390, 208] width 33 height 27
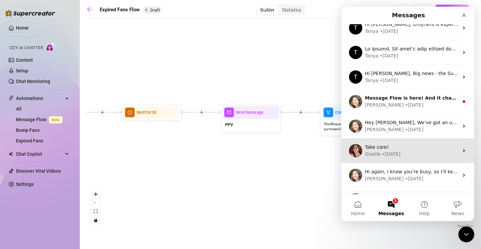
scroll to position [0, 0]
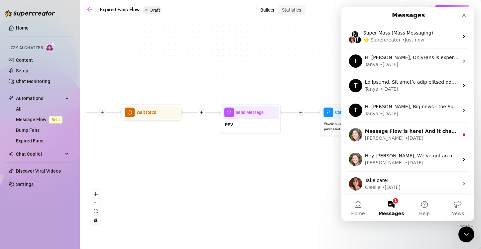
click at [388, 205] on button "1 Messages" at bounding box center [390, 208] width 33 height 27
click at [357, 207] on button "Home" at bounding box center [357, 208] width 33 height 27
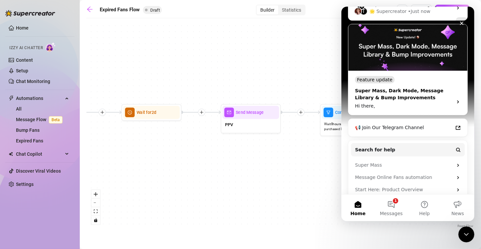
scroll to position [100, 0]
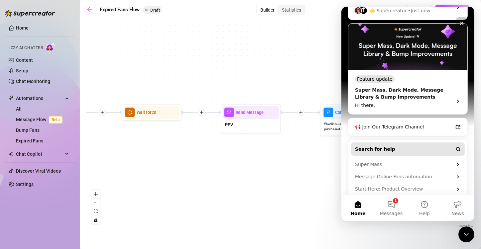
click at [399, 146] on button "Search for help" at bounding box center [408, 149] width 114 height 13
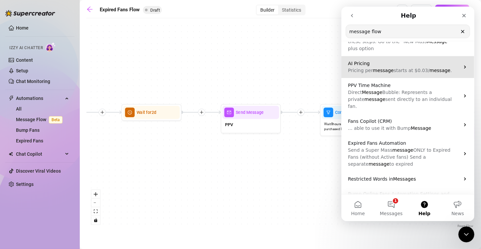
scroll to position [0, 0]
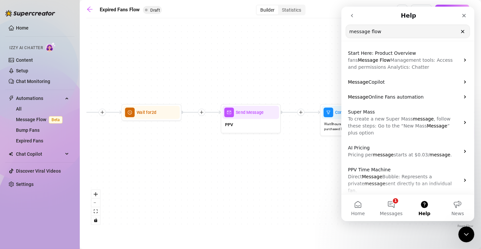
type input "message flow"
click at [460, 30] on icon "Clear" at bounding box center [462, 31] width 5 height 5
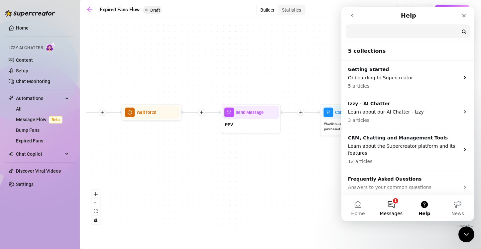
click at [391, 205] on button "1 Messages" at bounding box center [390, 208] width 33 height 27
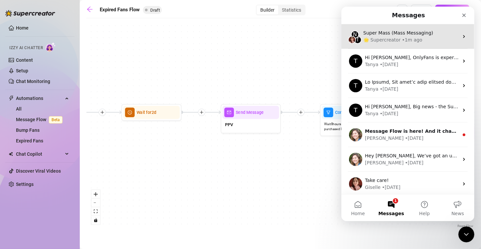
click at [428, 39] on div "🌟 Supercreator • 1m ago" at bounding box center [410, 40] width 95 height 7
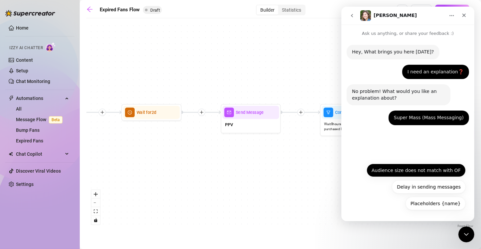
click at [413, 173] on button "Audience size does not match with OF" at bounding box center [415, 170] width 99 height 13
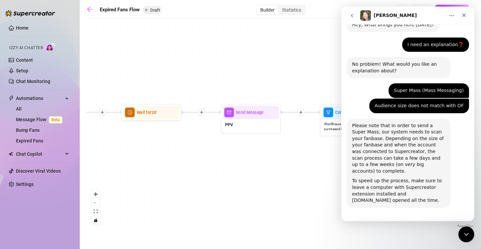
scroll to position [44, 0]
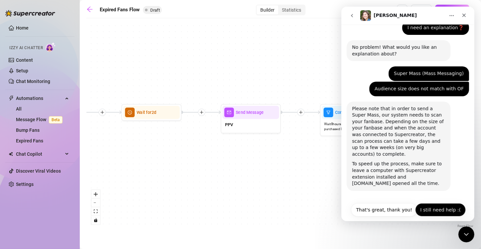
click at [435, 204] on button "I still need help :(" at bounding box center [440, 210] width 51 height 13
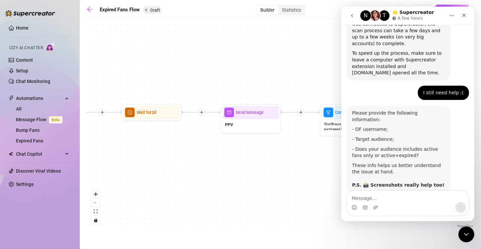
scroll to position [156, 0]
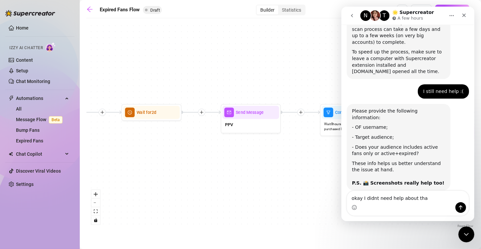
type textarea "okay I didnt need help about that"
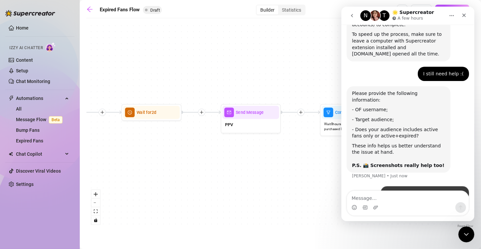
scroll to position [176, 0]
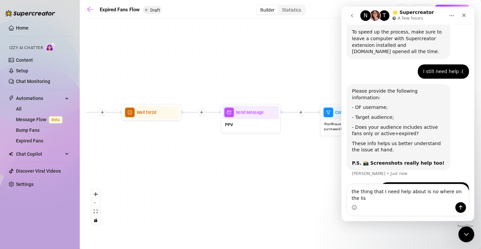
type textarea "the thing that I need help about is no where on the list"
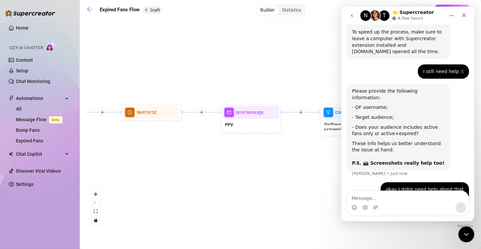
scroll to position [198, 0]
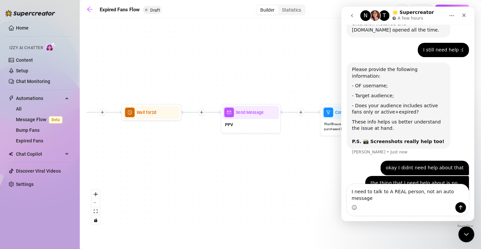
type textarea "I need to talk to A REAL person, not an auto message."
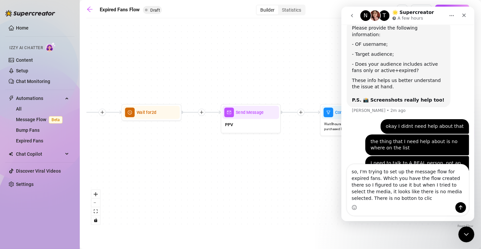
scroll to position [246, 0]
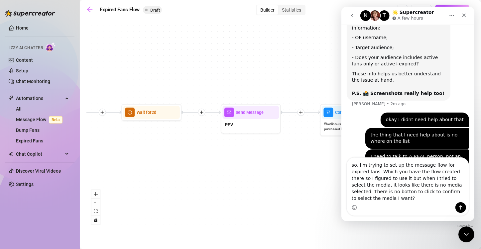
click at [445, 195] on textarea "so, I'm trying to set up the message flow for expired fans. Which you have the …" at bounding box center [408, 180] width 122 height 45
click at [444, 198] on textarea "so, I'm trying to set up the message flow for expired fans. Which you have the …" at bounding box center [408, 180] width 122 height 45
type textarea "so, I'm trying to set up the message flow for expired fans. Which you have the …"
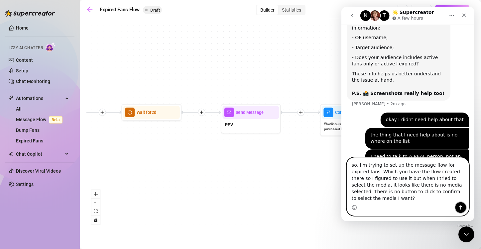
click at [459, 208] on icon "Send a message…" at bounding box center [460, 207] width 5 height 5
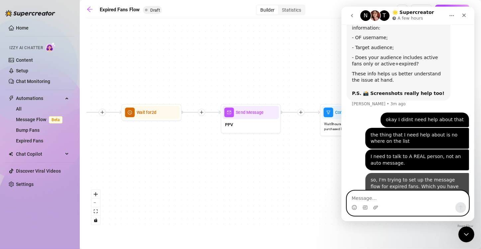
scroll to position [267, 0]
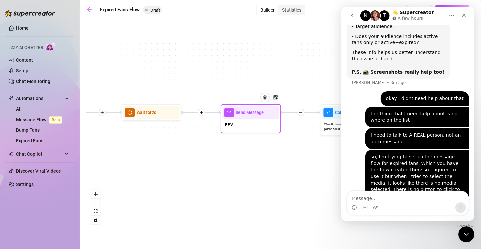
click at [237, 116] on div "Send Message" at bounding box center [250, 112] width 57 height 13
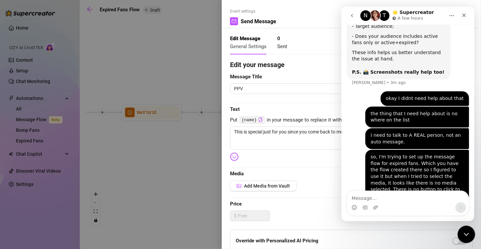
click at [466, 232] on icon "Close Intercom Messenger" at bounding box center [466, 234] width 8 height 8
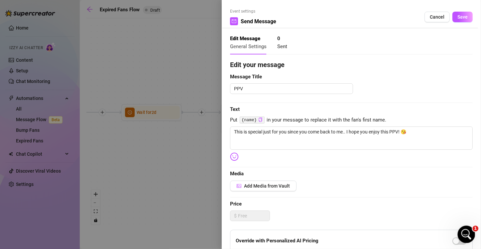
click at [459, 228] on div "Open Intercom Messenger" at bounding box center [466, 234] width 22 height 22
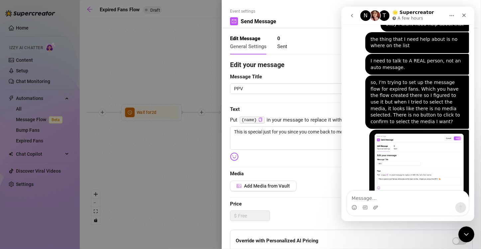
scroll to position [354, 0]
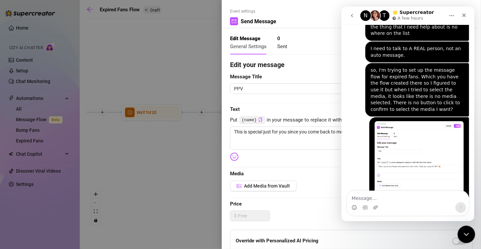
click at [467, 231] on icon "Close Intercom Messenger" at bounding box center [466, 234] width 8 height 8
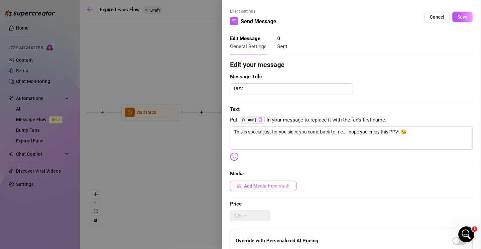
click at [272, 185] on span "Add Media from Vault" at bounding box center [267, 186] width 46 height 5
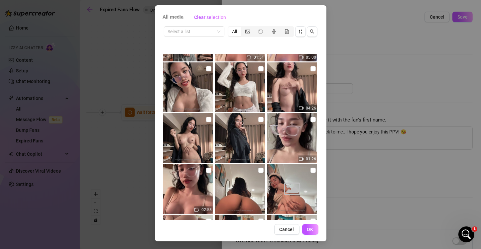
scroll to position [350, 0]
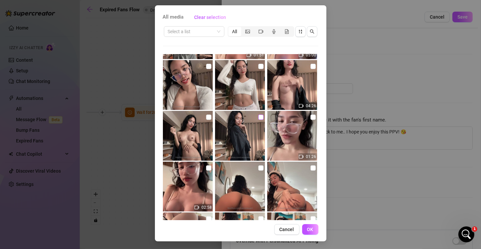
click at [258, 117] on input "checkbox" at bounding box center [260, 117] width 5 height 5
checkbox input "true"
click at [206, 117] on input "checkbox" at bounding box center [208, 117] width 5 height 5
checkbox input "true"
click at [311, 66] on input "checkbox" at bounding box center [313, 66] width 5 height 5
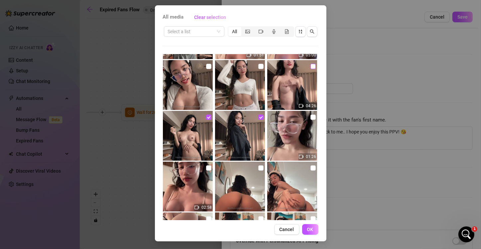
checkbox input "true"
click at [308, 228] on span "OK" at bounding box center [310, 229] width 6 height 5
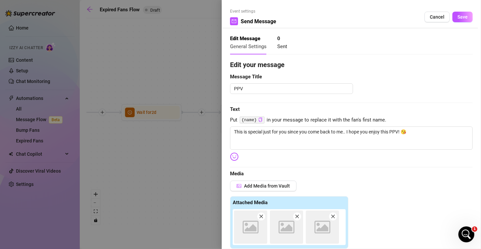
scroll to position [151, 0]
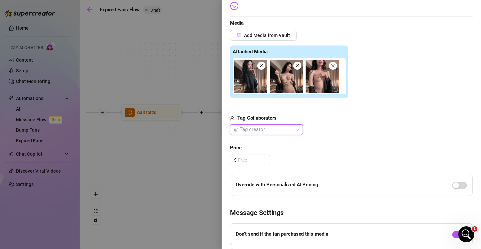
click at [296, 128] on div "@ Tag creator" at bounding box center [266, 130] width 73 height 11
click at [395, 109] on div "Add Media from Vault Attached Media Tag Collaborators @ Tag creator" at bounding box center [351, 83] width 243 height 106
click at [464, 230] on icon "Open Intercom Messenger" at bounding box center [465, 233] width 11 height 11
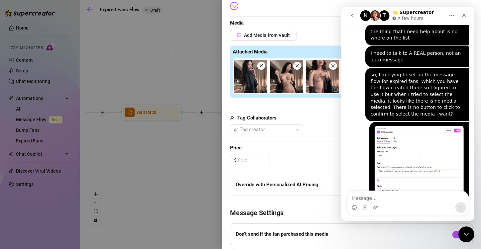
scroll to position [354, 0]
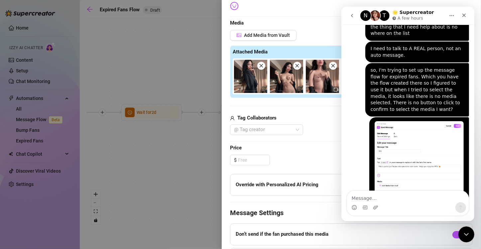
click at [363, 198] on textarea "Message…" at bounding box center [408, 196] width 122 height 11
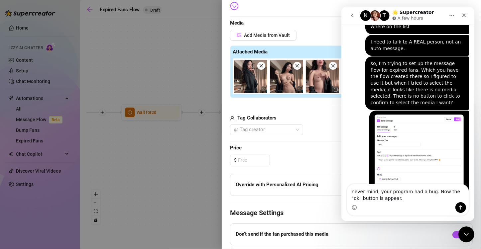
click at [396, 201] on textarea "never mind, your program had a bug. Now the "ok" button is appear." at bounding box center [408, 194] width 122 height 18
type textarea "never mind, your program had a bug. Now the "ok" button is appear. lol"
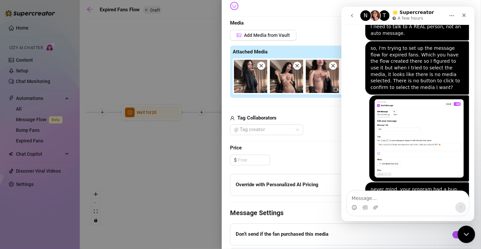
click at [466, 230] on icon "Close Intercom Messenger" at bounding box center [466, 234] width 8 height 8
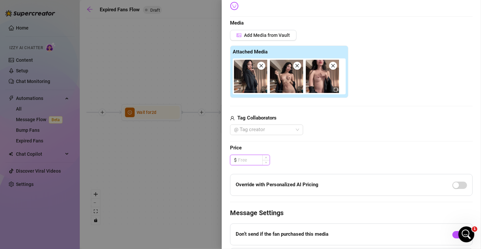
click at [254, 161] on input at bounding box center [254, 160] width 32 height 10
click at [319, 83] on img at bounding box center [322, 76] width 33 height 33
click at [243, 161] on input at bounding box center [254, 160] width 32 height 10
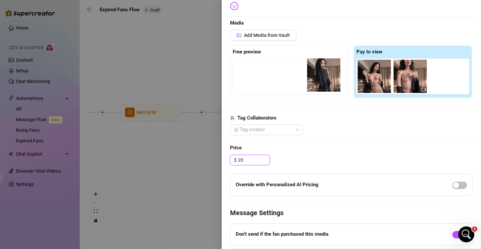
drag, startPoint x: 363, startPoint y: 78, endPoint x: 312, endPoint y: 78, distance: 50.9
click at [312, 78] on div "Free preview Pay to view" at bounding box center [351, 72] width 243 height 53
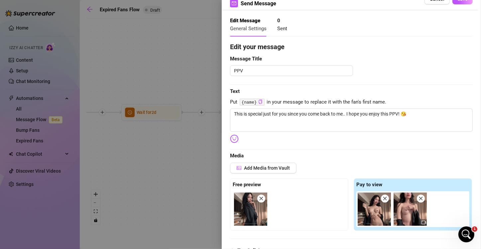
scroll to position [0, 0]
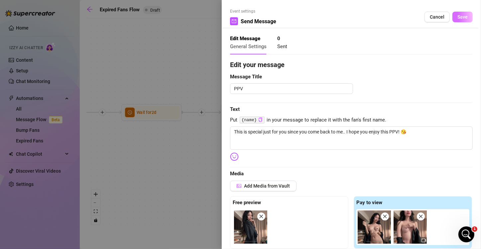
type input "20.00"
click at [458, 20] on span "Save" at bounding box center [463, 16] width 10 height 5
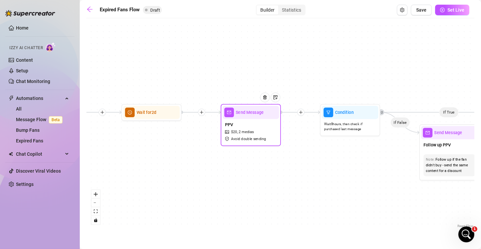
click at [264, 125] on div "PPV $ 20 , 2 medias Avoid double sending" at bounding box center [250, 131] width 57 height 25
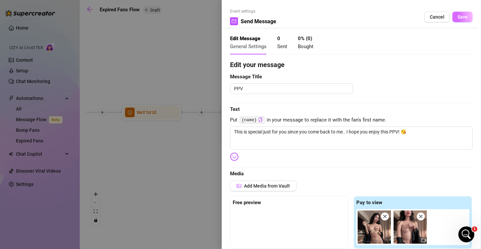
click at [461, 13] on button "Save" at bounding box center [463, 17] width 20 height 11
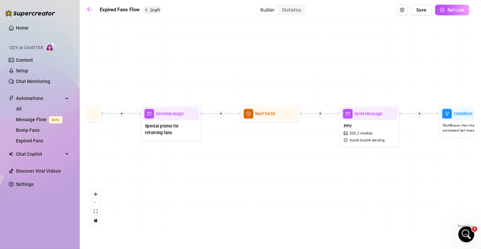
drag, startPoint x: 224, startPoint y: 194, endPoint x: 347, endPoint y: 196, distance: 122.4
click at [347, 196] on div "If True If False Send Message Send Message Wait for 2d Merge Send Message Follo…" at bounding box center [280, 126] width 388 height 208
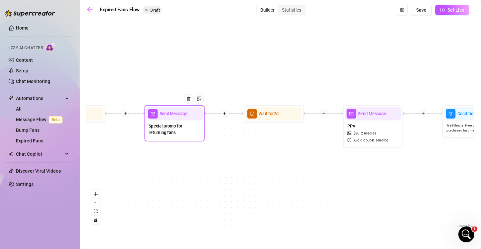
click at [168, 114] on span "Send Message" at bounding box center [174, 114] width 28 height 7
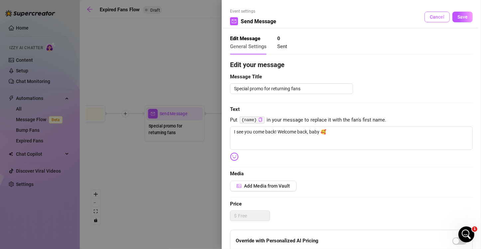
click at [432, 18] on span "Cancel" at bounding box center [437, 16] width 15 height 5
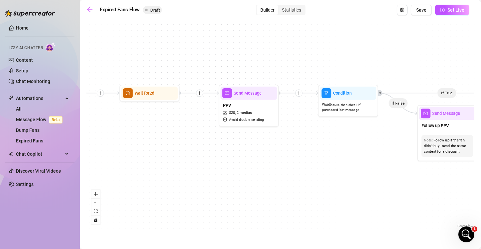
drag, startPoint x: 373, startPoint y: 212, endPoint x: 247, endPoint y: 191, distance: 127.5
click at [247, 191] on div "If True If False Send Message Send Message Wait for 2d Merge Send Message Follo…" at bounding box center [280, 126] width 388 height 208
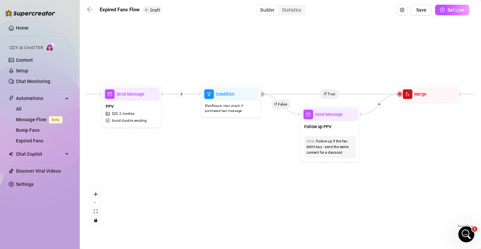
drag, startPoint x: 347, startPoint y: 188, endPoint x: 233, endPoint y: 189, distance: 114.1
click at [233, 189] on div "If True If False Send Message Send Message Wait for 2d Merge Send Message Follo…" at bounding box center [280, 126] width 388 height 208
click at [331, 132] on div "Follow up PPV" at bounding box center [330, 127] width 57 height 13
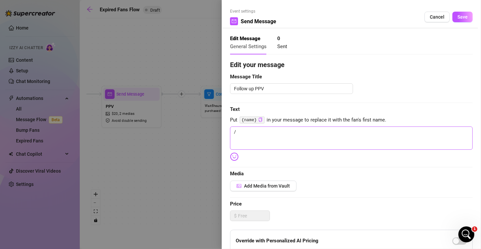
scroll to position [33, 0]
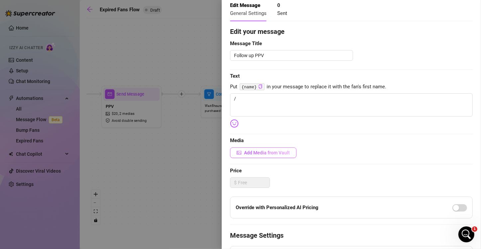
click at [258, 153] on span "Add Media from Vault" at bounding box center [267, 152] width 46 height 5
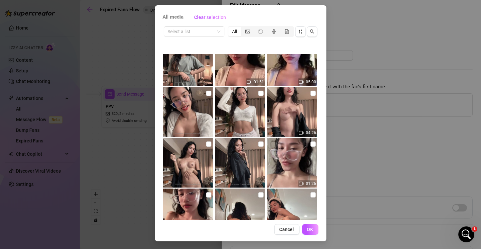
scroll to position [333, 0]
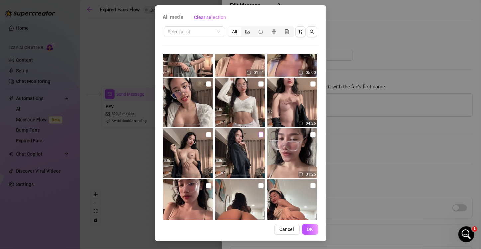
click at [258, 135] on input "checkbox" at bounding box center [260, 134] width 5 height 5
checkbox input "true"
click at [206, 135] on input "checkbox" at bounding box center [208, 134] width 5 height 5
checkbox input "true"
click at [311, 84] on input "checkbox" at bounding box center [313, 83] width 5 height 5
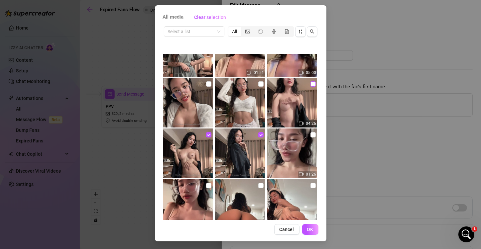
checkbox input "true"
click at [310, 233] on button "OK" at bounding box center [310, 229] width 16 height 11
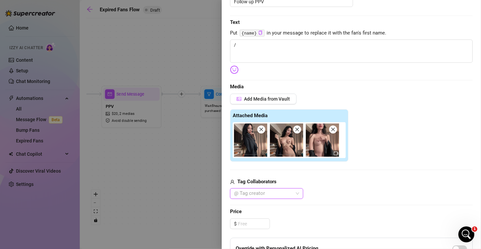
scroll to position [100, 0]
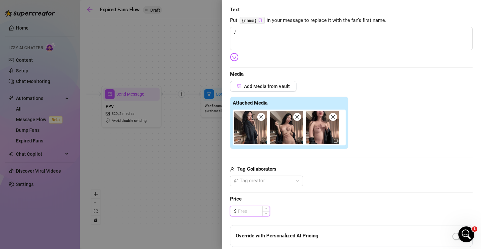
click at [247, 211] on input at bounding box center [254, 212] width 32 height 10
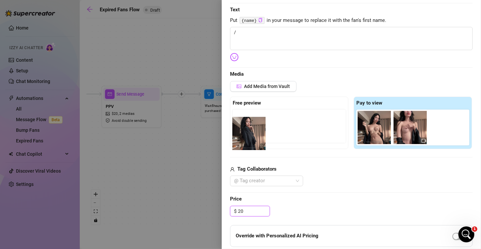
drag, startPoint x: 370, startPoint y: 134, endPoint x: 244, endPoint y: 140, distance: 126.2
click at [244, 140] on div "Free preview Pay to view" at bounding box center [351, 123] width 243 height 53
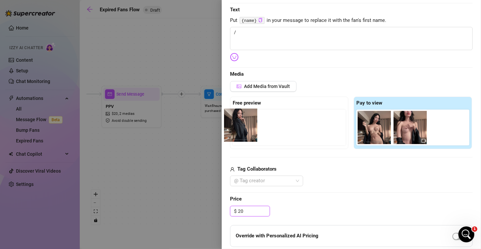
drag, startPoint x: 370, startPoint y: 131, endPoint x: 237, endPoint y: 129, distance: 132.7
click at [237, 129] on div "Free preview Pay to view" at bounding box center [351, 123] width 243 height 53
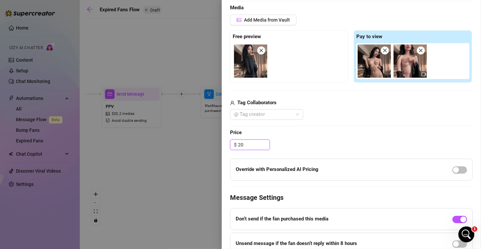
scroll to position [0, 0]
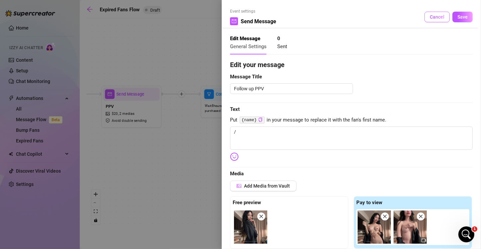
type input "20.00"
click at [431, 20] on button "Cancel" at bounding box center [437, 17] width 25 height 11
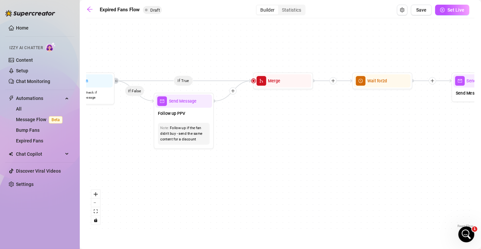
drag, startPoint x: 414, startPoint y: 194, endPoint x: 272, endPoint y: 184, distance: 142.7
click at [272, 184] on div "If True If False Send Message Send Message Wait for 2d Merge Send Message Follo…" at bounding box center [280, 126] width 388 height 208
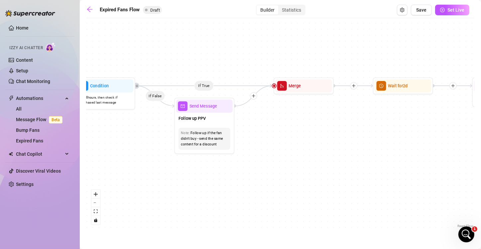
drag, startPoint x: 399, startPoint y: 189, endPoint x: 420, endPoint y: 194, distance: 21.2
click at [420, 194] on div "If True If False Send Message Send Message Wait for 2d Merge Send Message Follo…" at bounding box center [280, 126] width 388 height 208
click at [213, 131] on div "Follow up if the fan didn't buy - send the same content for a discount" at bounding box center [204, 138] width 47 height 17
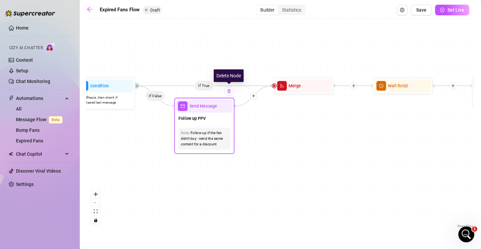
click at [228, 91] on img at bounding box center [229, 91] width 5 height 5
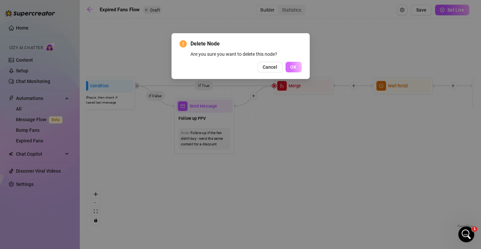
click at [294, 68] on span "OK" at bounding box center [294, 67] width 6 height 5
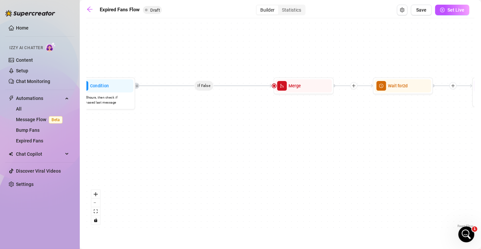
click at [200, 86] on icon "Edge from bc6c99b4-75f2-454a-afb8-050cba0ac846 to 1dc52e13-3d27-4b84-8833-c6332…" at bounding box center [204, 86] width 137 height 0
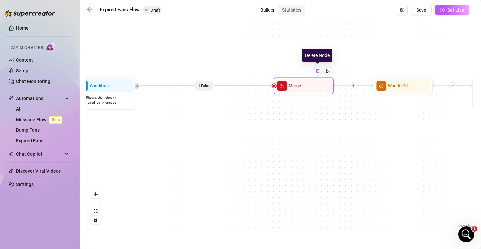
click at [319, 73] on img at bounding box center [318, 71] width 5 height 5
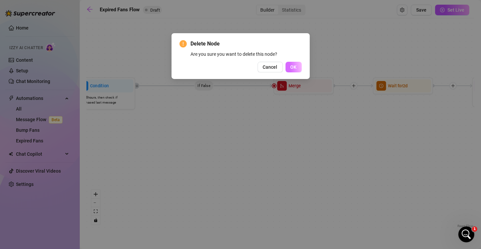
click at [299, 70] on button "OK" at bounding box center [294, 67] width 16 height 11
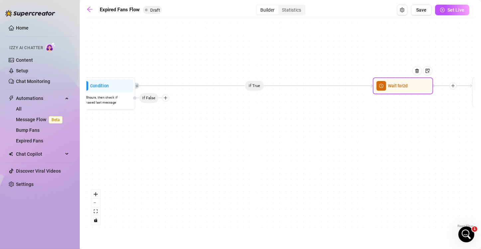
click at [415, 88] on div at bounding box center [419, 75] width 26 height 31
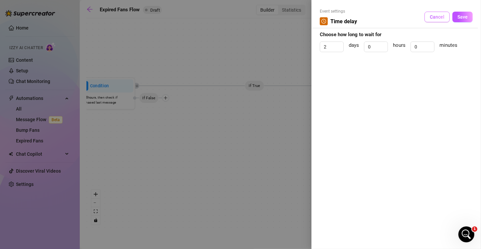
click at [439, 20] on button "Cancel" at bounding box center [437, 17] width 25 height 11
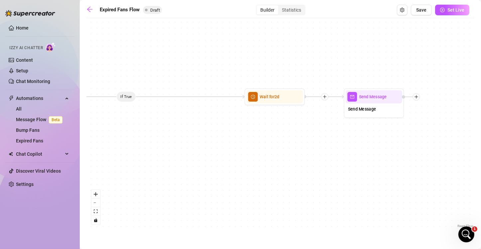
drag, startPoint x: 368, startPoint y: 147, endPoint x: 239, endPoint y: 158, distance: 128.8
click at [239, 158] on div "If True Send Message Send Message Wait for 2d Condition Wait 8 hours, then chec…" at bounding box center [280, 126] width 388 height 208
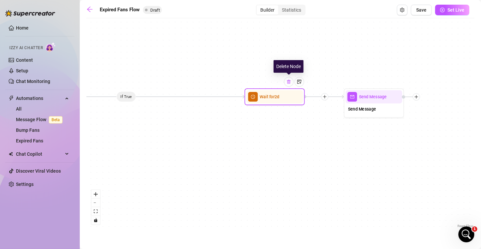
click at [288, 82] on img at bounding box center [289, 81] width 5 height 5
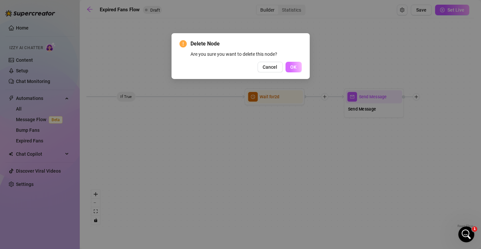
click at [297, 65] on span "OK" at bounding box center [294, 67] width 6 height 5
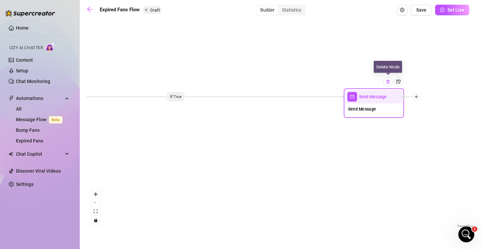
click at [389, 82] on img at bounding box center [388, 81] width 5 height 5
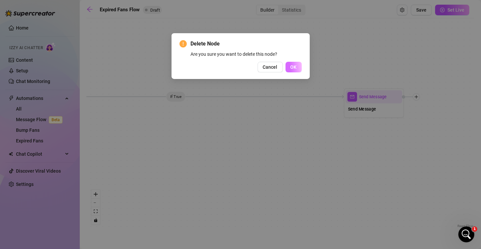
click at [295, 70] on span "OK" at bounding box center [294, 67] width 6 height 5
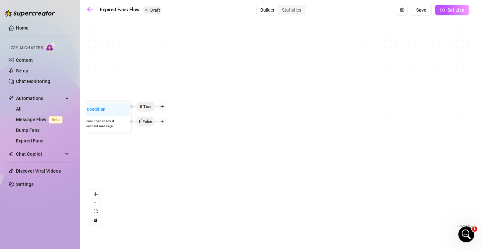
drag, startPoint x: 221, startPoint y: 129, endPoint x: 346, endPoint y: 141, distance: 125.7
click at [346, 141] on div "Condition Wait 8 hours, then check if purchased last message If False If True S…" at bounding box center [280, 126] width 388 height 208
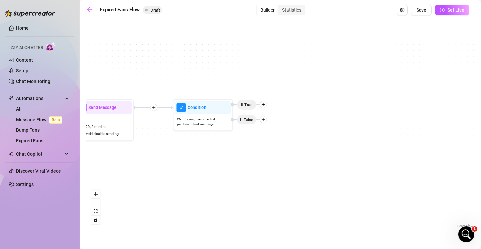
drag, startPoint x: 150, startPoint y: 167, endPoint x: 251, endPoint y: 165, distance: 101.1
click at [251, 165] on div "Condition Wait 8 hours, then check if purchased last message If False If True S…" at bounding box center [280, 126] width 388 height 208
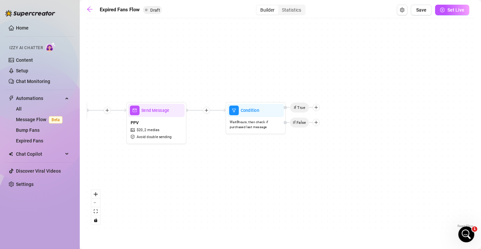
drag, startPoint x: 162, startPoint y: 185, endPoint x: 214, endPoint y: 188, distance: 53.0
click at [214, 188] on div "Condition Wait 8 hours, then check if purchased last message If False If True S…" at bounding box center [280, 126] width 388 height 208
click at [271, 94] on img at bounding box center [269, 95] width 5 height 5
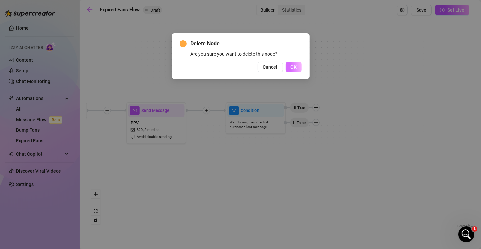
click at [296, 70] on span "OK" at bounding box center [294, 67] width 6 height 5
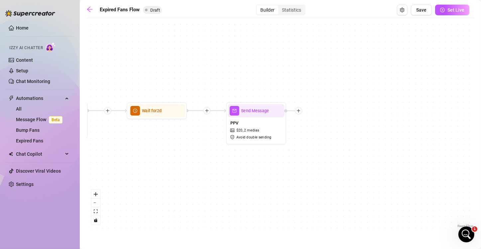
drag, startPoint x: 206, startPoint y: 62, endPoint x: 299, endPoint y: 59, distance: 92.8
click at [299, 59] on div "Send Message PPV $ 20 , 2 medias Avoid double sending Wait for 2d Starting Even…" at bounding box center [280, 126] width 388 height 208
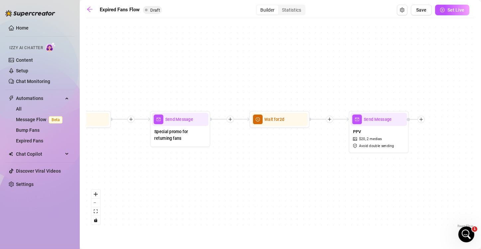
drag, startPoint x: 197, startPoint y: 56, endPoint x: 320, endPoint y: 64, distance: 123.3
click at [320, 64] on div "Send Message PPV $ 20 , 2 medias Avoid double sending Wait for 2d Starting Even…" at bounding box center [280, 126] width 388 height 208
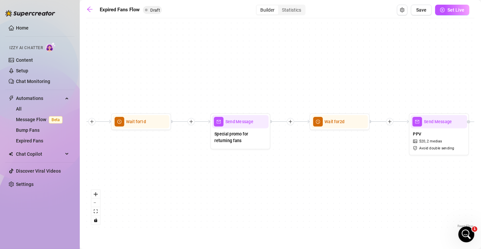
drag, startPoint x: 138, startPoint y: 63, endPoint x: 198, endPoint y: 65, distance: 60.2
click at [198, 65] on div "Send Message PPV $ 20 , 2 medias Avoid double sending Wait for 2d Starting Even…" at bounding box center [280, 126] width 388 height 208
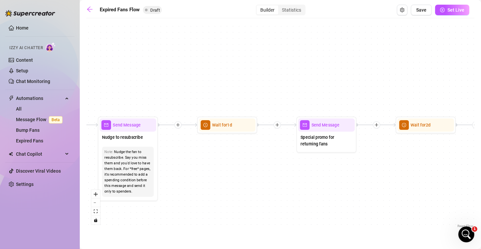
drag, startPoint x: 181, startPoint y: 75, endPoint x: 267, endPoint y: 78, distance: 85.5
click at [267, 78] on div "Send Message PPV $ 20 , 2 medias Avoid double sending Wait for 2d Starting Even…" at bounding box center [280, 126] width 388 height 208
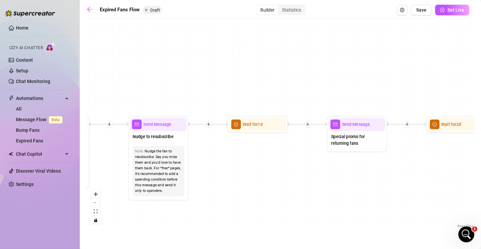
drag, startPoint x: 204, startPoint y: 72, endPoint x: 234, endPoint y: 72, distance: 30.6
click at [234, 72] on div "Send Message PPV $ 20 , 2 medias Avoid double sending Wait for 2d Starting Even…" at bounding box center [280, 126] width 388 height 208
click at [154, 129] on div "Send Message" at bounding box center [158, 124] width 57 height 13
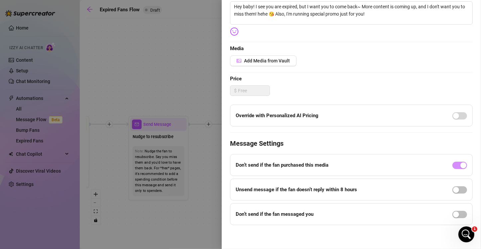
scroll to position [59, 0]
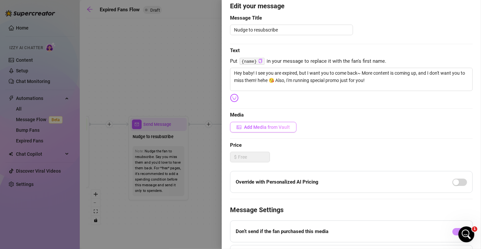
click at [249, 126] on span "Add Media from Vault" at bounding box center [267, 127] width 46 height 5
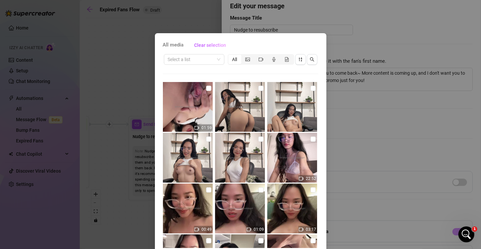
scroll to position [28, 0]
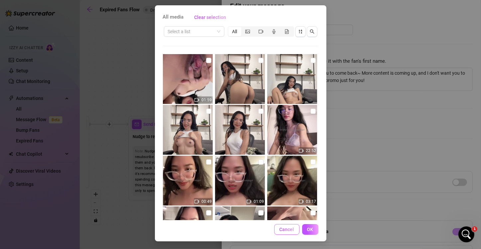
click at [280, 228] on span "Cancel" at bounding box center [287, 229] width 15 height 5
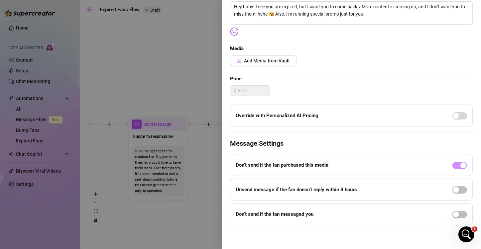
scroll to position [0, 0]
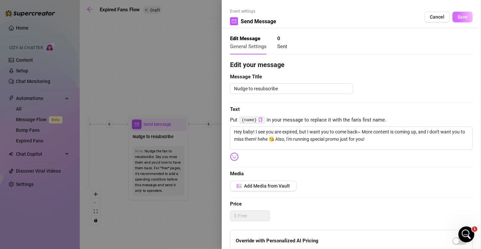
click at [458, 16] on span "Save" at bounding box center [463, 16] width 10 height 5
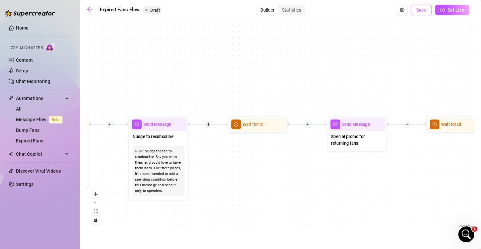
click at [424, 11] on span "Save" at bounding box center [421, 9] width 10 height 5
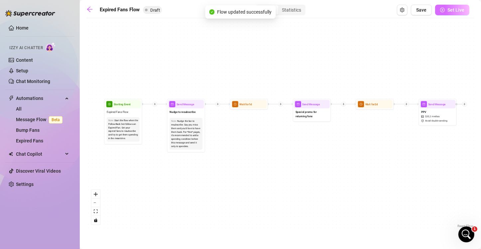
click at [452, 9] on span "Set Live" at bounding box center [456, 9] width 17 height 5
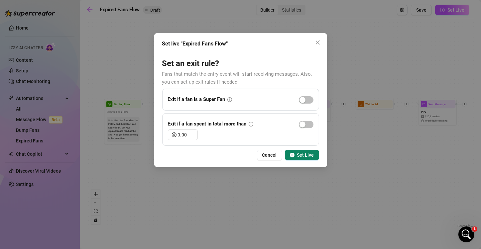
click at [299, 157] on span "Set Live" at bounding box center [305, 155] width 17 height 5
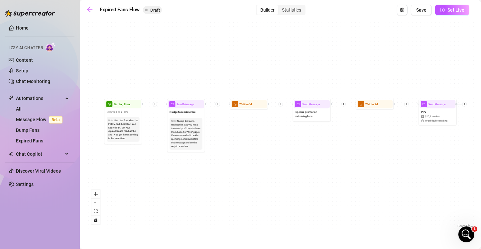
drag, startPoint x: 197, startPoint y: 60, endPoint x: 211, endPoint y: 54, distance: 15.3
click at [455, 12] on span "Set Live" at bounding box center [456, 9] width 17 height 5
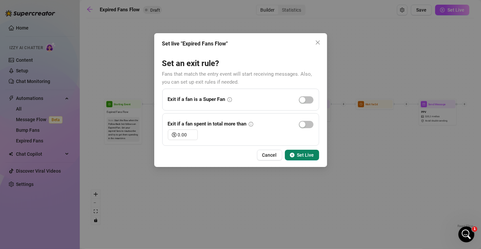
click at [301, 153] on span "Set Live" at bounding box center [305, 155] width 17 height 5
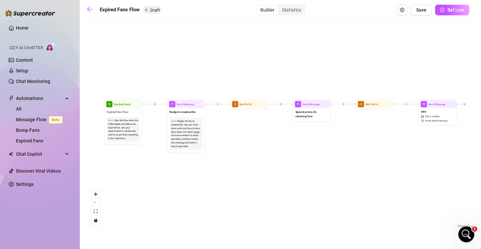
click at [145, 39] on div "Send Message PPV $ 20 , 2 medias Avoid double sending Wait for 2d Starting Even…" at bounding box center [280, 126] width 388 height 208
click at [90, 8] on icon "arrow-left" at bounding box center [89, 9] width 7 height 7
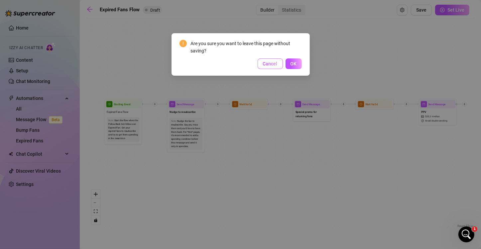
click at [266, 62] on span "Cancel" at bounding box center [270, 63] width 15 height 5
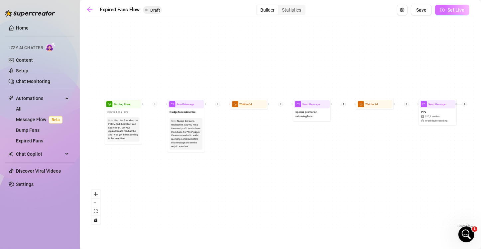
click at [454, 12] on span "Set Live" at bounding box center [456, 9] width 17 height 5
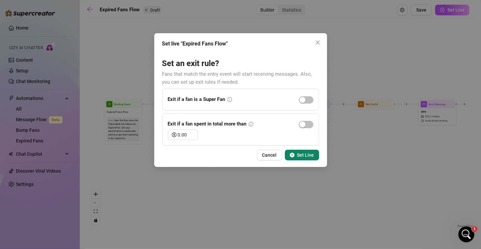
click at [296, 156] on button "Set Live" at bounding box center [302, 155] width 34 height 11
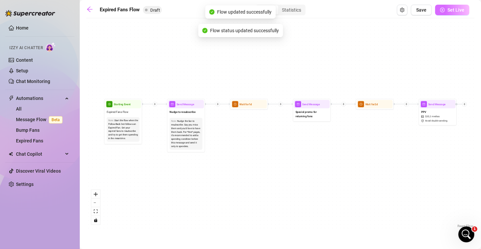
click at [454, 10] on span "Set Live" at bounding box center [456, 9] width 17 height 5
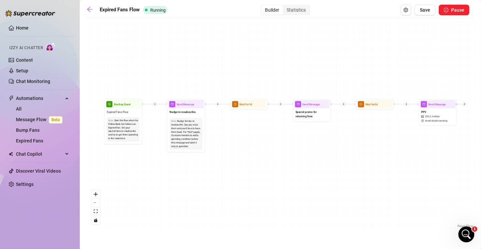
click at [335, 46] on div "Send Message PPV $ 20 , 2 medias Avoid double sending Wait for 2d Starting Even…" at bounding box center [280, 126] width 388 height 208
click at [93, 8] on icon "arrow-left" at bounding box center [89, 9] width 7 height 7
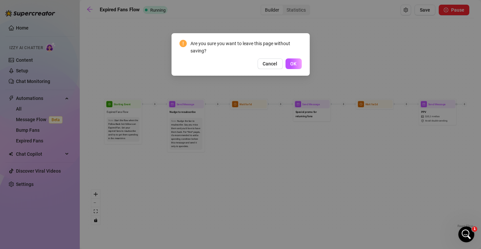
click at [108, 40] on div "Are you sure you want to leave this page without saving? Cancel OK" at bounding box center [240, 124] width 481 height 249
click at [260, 63] on button "Cancel" at bounding box center [270, 64] width 25 height 11
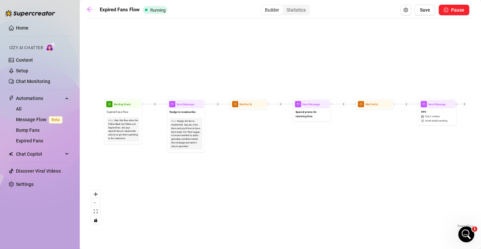
click at [270, 46] on div "Send Message PPV $ 20 , 2 medias Avoid double sending Wait for 2d Starting Even…" at bounding box center [280, 126] width 388 height 208
click at [296, 8] on div "Statistics" at bounding box center [296, 9] width 27 height 9
click at [285, 6] on input "Statistics" at bounding box center [285, 6] width 0 height 0
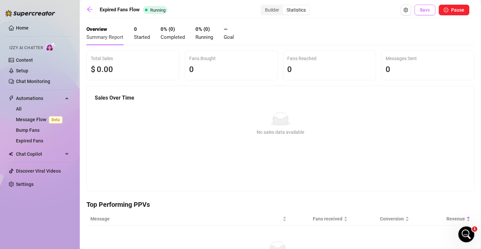
click at [415, 12] on button "Save" at bounding box center [425, 10] width 21 height 11
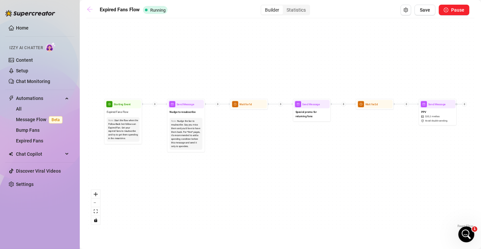
click at [91, 7] on icon "arrow-left" at bounding box center [89, 9] width 7 height 7
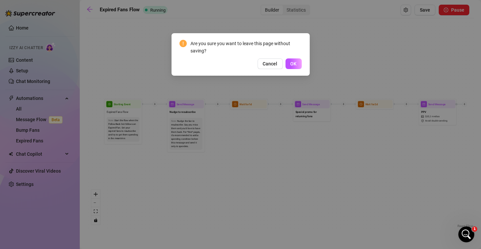
click at [116, 48] on div "Are you sure you want to leave this page without saving? Cancel OK" at bounding box center [240, 124] width 481 height 249
click at [267, 63] on span "Cancel" at bounding box center [270, 63] width 15 height 5
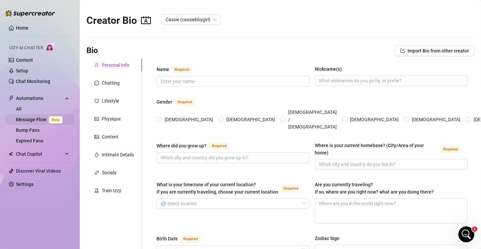
click at [19, 121] on link "Message Flow Beta" at bounding box center [40, 119] width 49 height 5
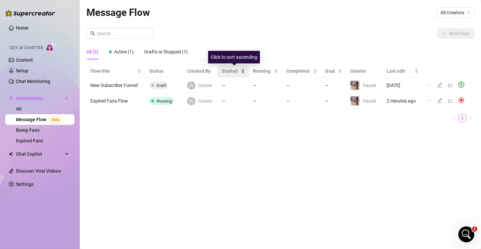
click at [244, 70] on div "Started" at bounding box center [233, 71] width 23 height 7
click at [125, 50] on span "Active (1)" at bounding box center [124, 51] width 20 height 5
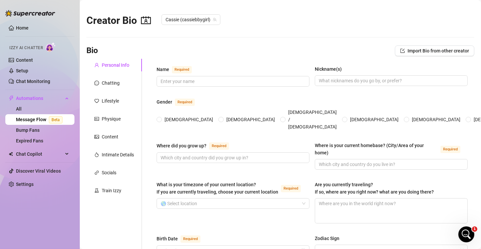
click at [35, 120] on link "Message Flow Beta" at bounding box center [40, 119] width 49 height 5
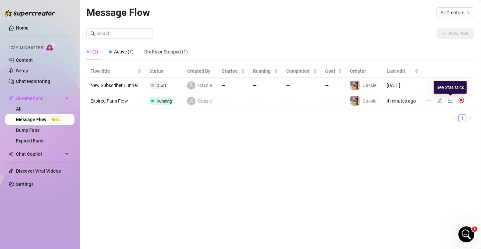
click at [450, 98] on icon "line-chart" at bounding box center [450, 100] width 5 height 5
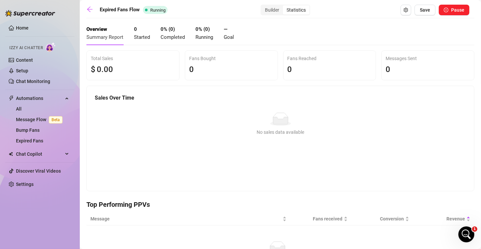
click at [138, 31] on div "0 Started" at bounding box center [142, 34] width 16 height 16
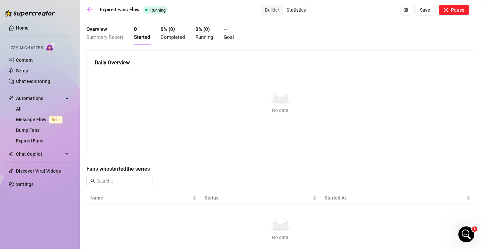
click at [97, 32] on strong "Overview" at bounding box center [96, 29] width 21 height 6
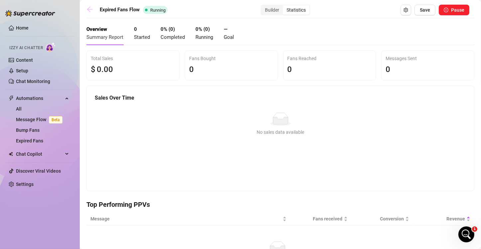
click at [88, 8] on icon "arrow-left" at bounding box center [89, 9] width 5 height 5
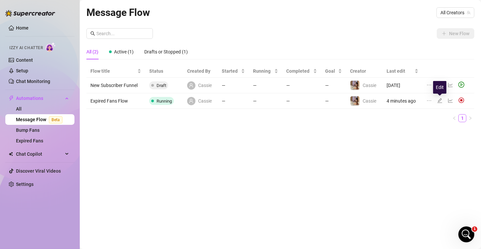
click at [440, 100] on icon "edit" at bounding box center [440, 100] width 5 height 5
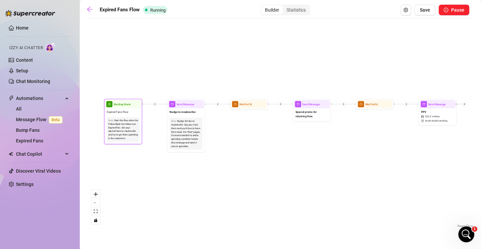
click at [126, 133] on div "Start the flow when the Follow-Back bot follows an Expired Fan. Get your expire…" at bounding box center [123, 130] width 30 height 22
click at [117, 108] on div "Expired Fans Flow" at bounding box center [123, 111] width 36 height 7
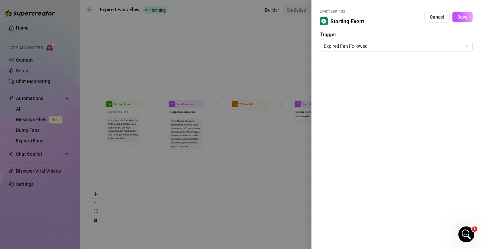
click at [194, 104] on div at bounding box center [240, 124] width 481 height 249
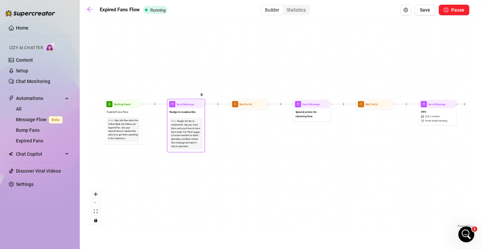
click at [187, 104] on span "Send Message" at bounding box center [186, 104] width 18 height 4
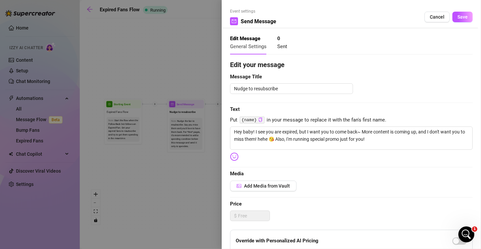
click at [281, 45] on span "Sent" at bounding box center [282, 47] width 10 height 6
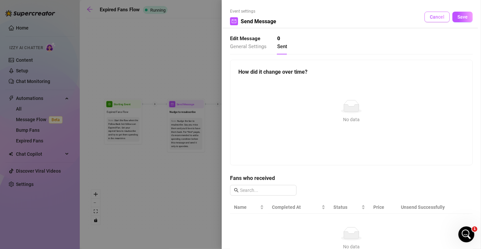
click at [432, 16] on span "Cancel" at bounding box center [437, 16] width 15 height 5
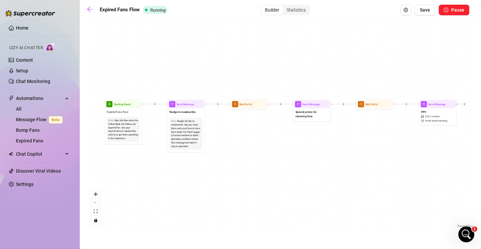
click at [227, 65] on div "Send Message PPV $ 20 , 2 medias Avoid double sending Wait for 2d Starting Even…" at bounding box center [280, 126] width 388 height 208
click at [407, 9] on icon "setting" at bounding box center [406, 10] width 5 height 5
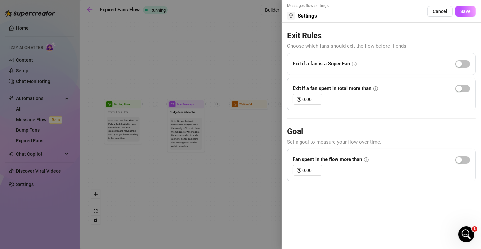
click at [247, 52] on div at bounding box center [240, 124] width 481 height 249
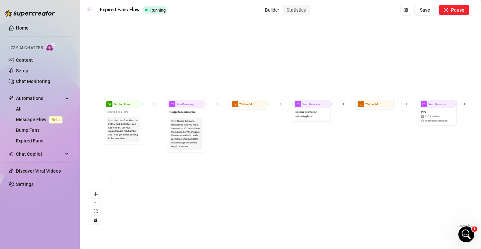
click at [89, 7] on icon "arrow-left" at bounding box center [89, 9] width 7 height 7
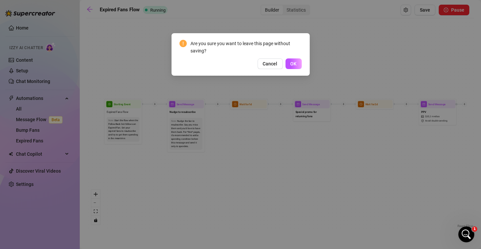
click at [105, 43] on div "Are you sure you want to leave this page without saving? Cancel OK" at bounding box center [240, 124] width 481 height 249
click at [292, 61] on span "OK" at bounding box center [294, 63] width 6 height 5
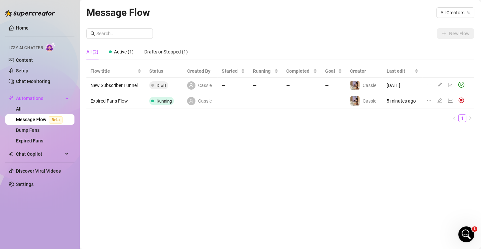
click at [225, 157] on div "Message Flow All Creators New Flow All (2) Active (1) Drafts or Stopped (1) Flo…" at bounding box center [280, 117] width 388 height 225
click at [339, 177] on div "Message Flow All Creators New Flow All (2) Active (1) Drafts or Stopped (1) Flo…" at bounding box center [280, 117] width 388 height 225
click at [468, 231] on icon "Open Intercom Messenger" at bounding box center [465, 233] width 11 height 11
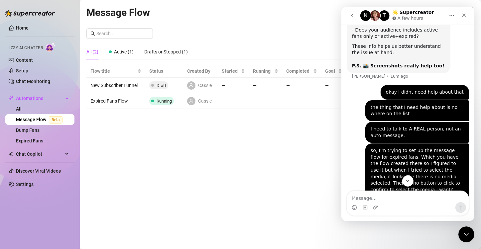
scroll to position [376, 0]
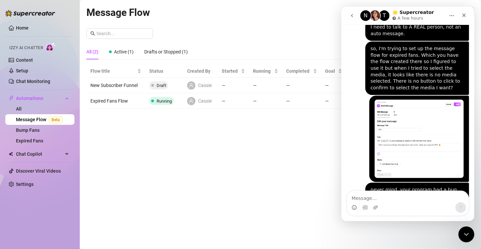
click at [379, 197] on textarea "Message…" at bounding box center [408, 196] width 122 height 11
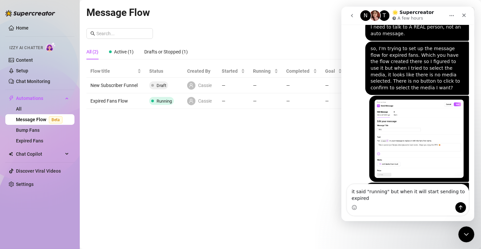
scroll to position [383, 0]
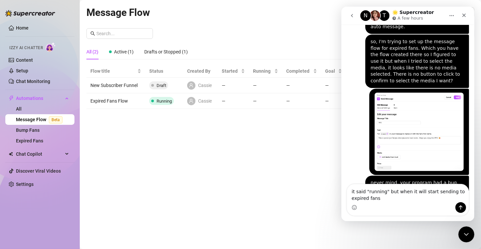
type textarea "it said "running" but when it will start sending to expired fans?"
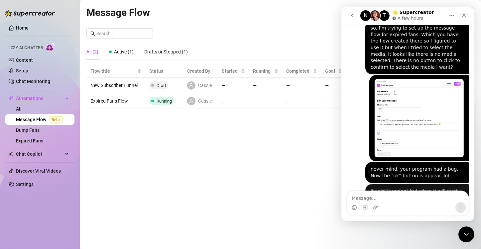
scroll to position [398, 0]
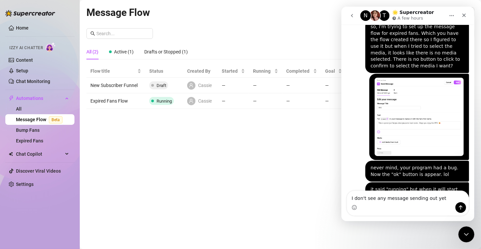
type textarea "I don't see any message sending out yet."
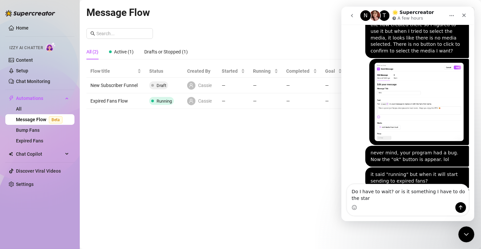
scroll to position [419, 0]
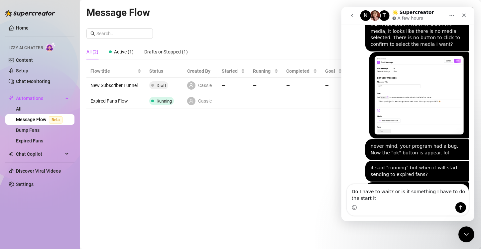
type textarea "Do I have to wait? or is it something I have to do the start it?"
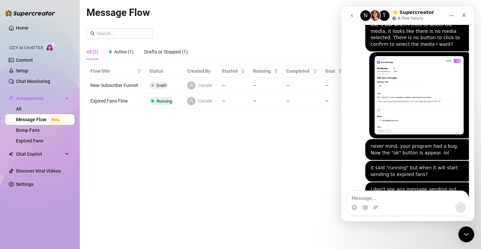
scroll to position [435, 0]
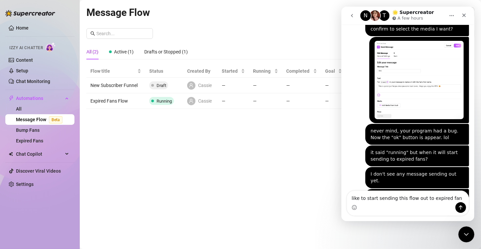
type textarea "like to start sending this flow out to expired fans"
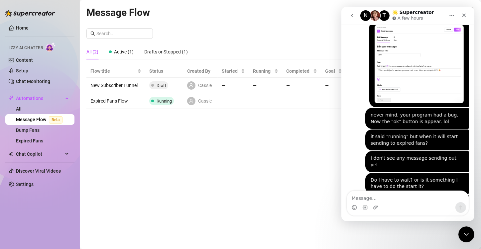
scroll to position [456, 0]
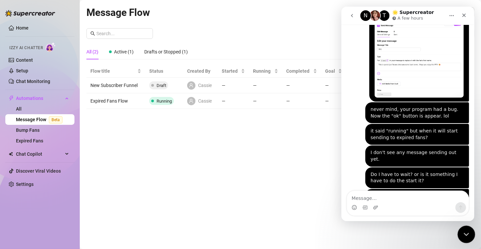
click at [461, 233] on div "Close Intercom Messenger" at bounding box center [466, 234] width 16 height 16
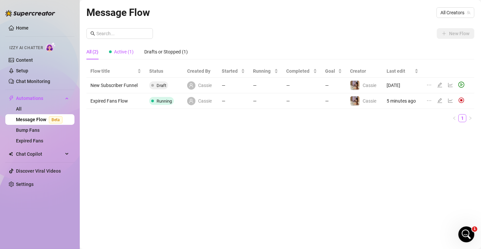
click at [125, 53] on span "Active (1)" at bounding box center [124, 51] width 20 height 5
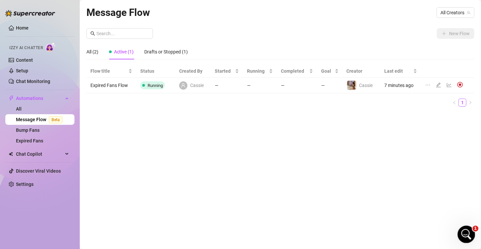
click at [462, 229] on div "Open Intercom Messenger" at bounding box center [466, 234] width 22 height 22
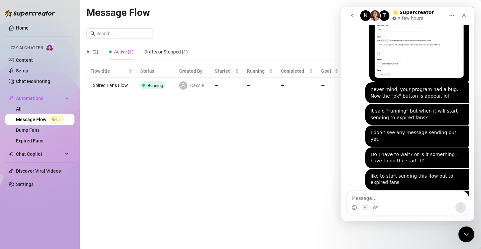
scroll to position [490, 0]
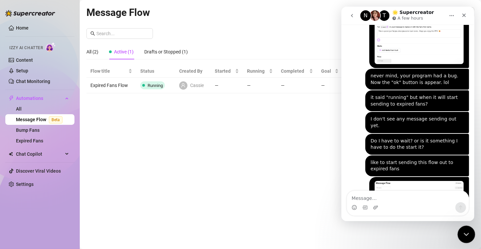
click at [464, 236] on icon "Close Intercom Messenger" at bounding box center [466, 234] width 8 height 8
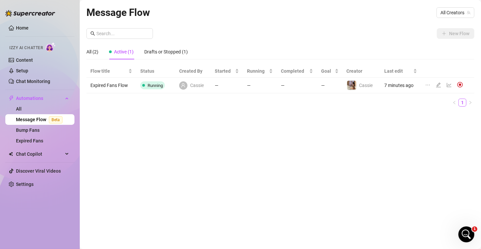
click at [346, 190] on div "Message Flow All Creators New Flow All (2) Active (1) Drafts or Stopped (1) Flo…" at bounding box center [280, 117] width 388 height 225
